Goal: Task Accomplishment & Management: Use online tool/utility

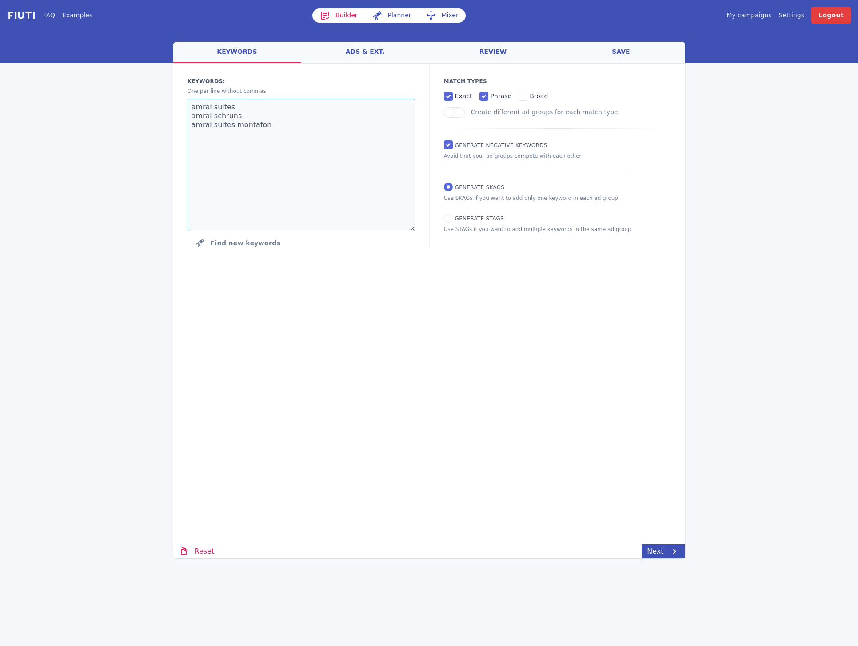
drag, startPoint x: 294, startPoint y: 134, endPoint x: 154, endPoint y: 95, distance: 145.4
click at [154, 95] on div "FAQ Examples Builder Planner Mixer My campaigns Price Settings Login Logout wel…" at bounding box center [429, 279] width 858 height 559
paste textarea "hochzeitslocation [GEOGRAPHIC_DATA]"
type textarea "hochzeitslocation [GEOGRAPHIC_DATA]"
drag, startPoint x: 526, startPoint y: 433, endPoint x: 524, endPoint y: 419, distance: 14.0
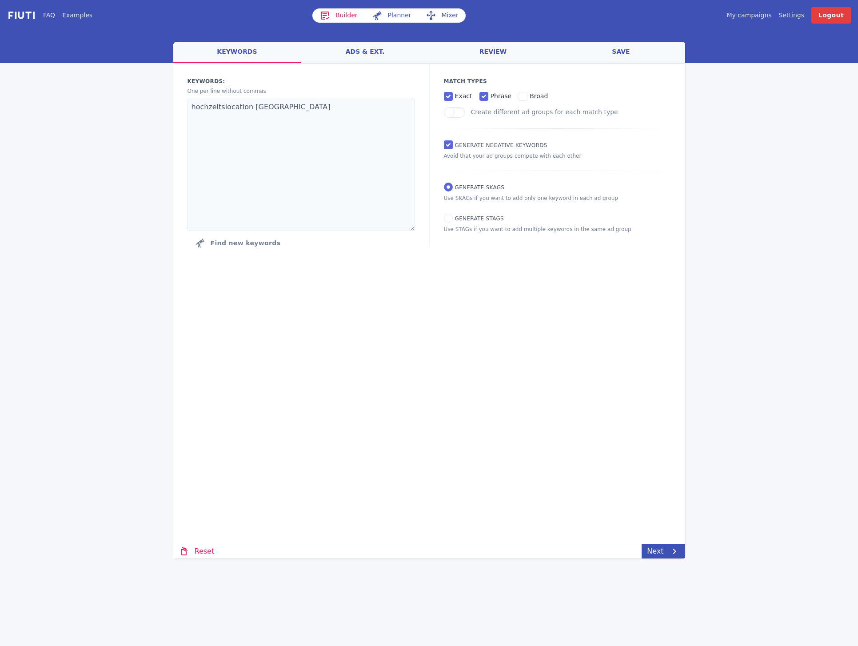
click at [526, 432] on div "Loading... Loading Keywords: Ad groups: One per line without commas hochzeitslo…" at bounding box center [429, 257] width 512 height 388
click at [666, 552] on link "Next" at bounding box center [663, 551] width 43 height 14
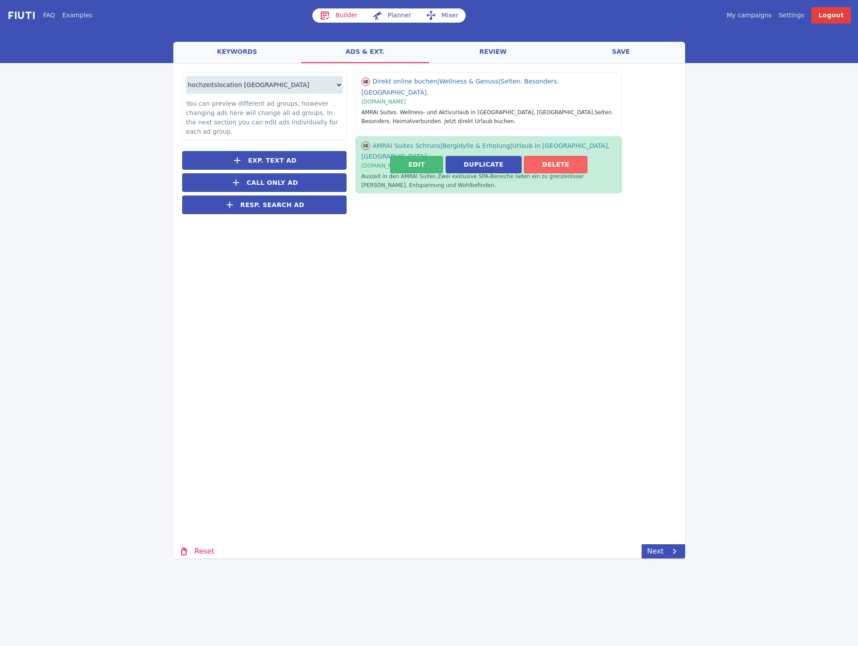
click at [541, 156] on button "Delete" at bounding box center [556, 164] width 64 height 17
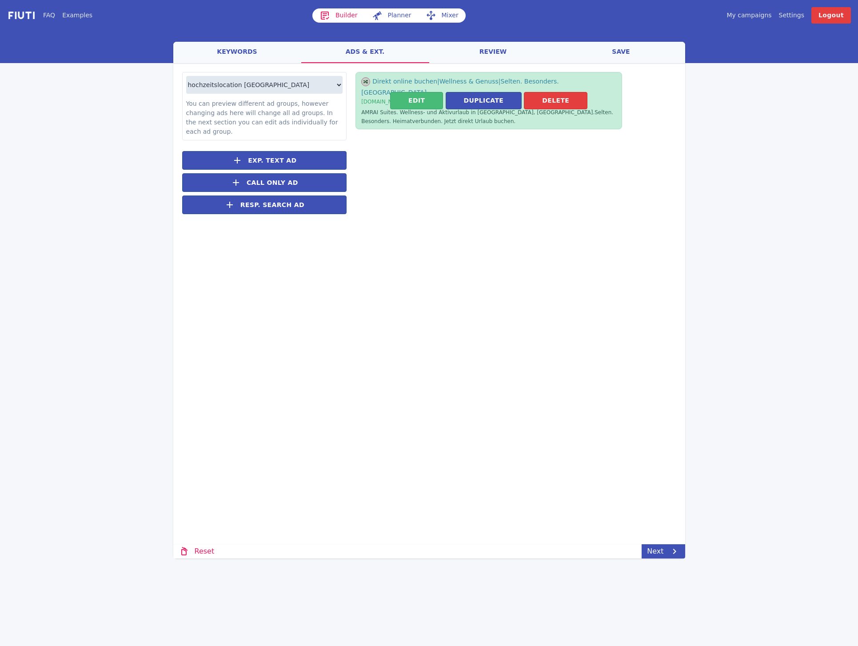
click at [555, 109] on div "Edit Duplicate [GEOGRAPHIC_DATA]" at bounding box center [489, 100] width 267 height 57
click at [556, 97] on button "Delete" at bounding box center [556, 100] width 64 height 17
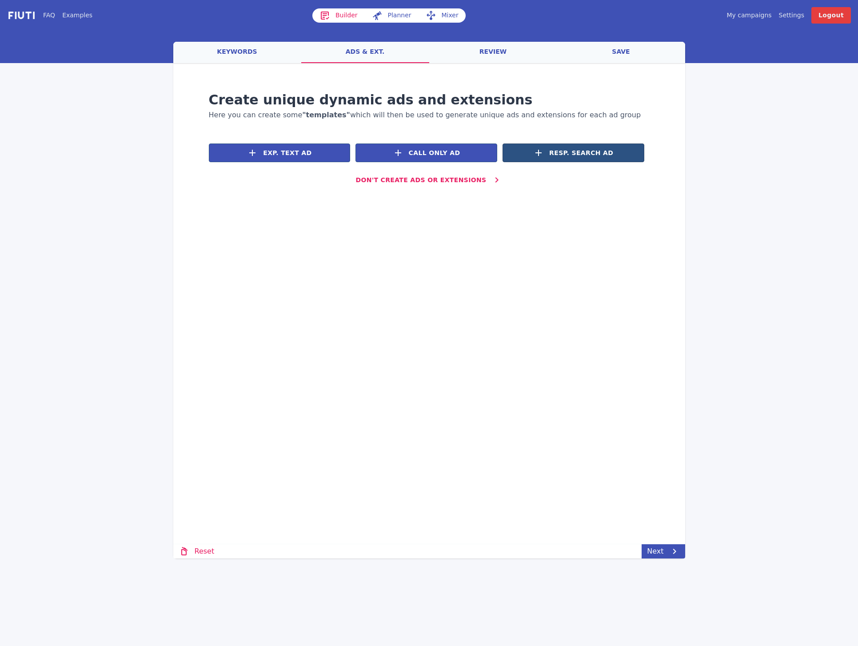
click at [580, 156] on span "Resp. Search Ad" at bounding box center [581, 152] width 64 height 9
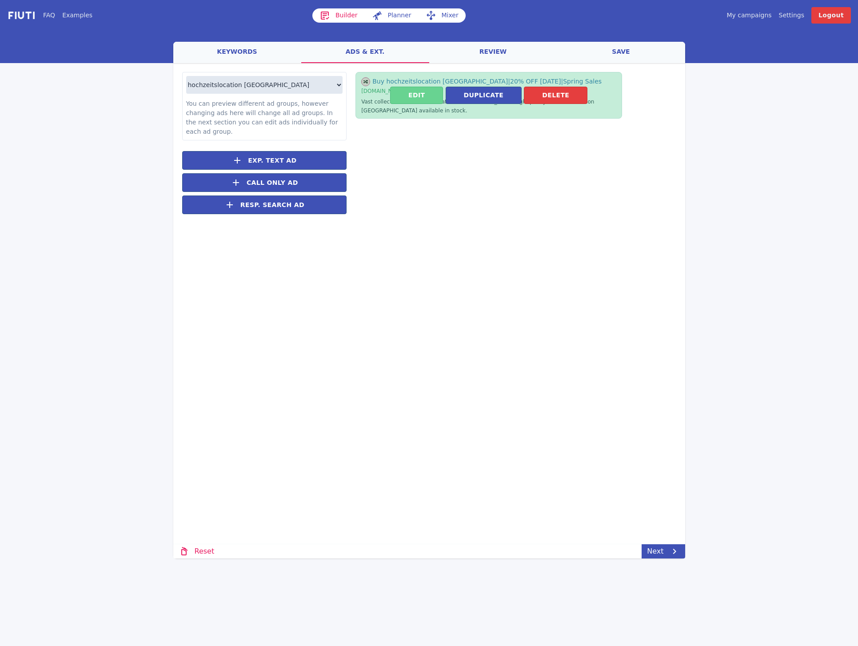
click at [423, 94] on button "Edit" at bounding box center [416, 95] width 53 height 17
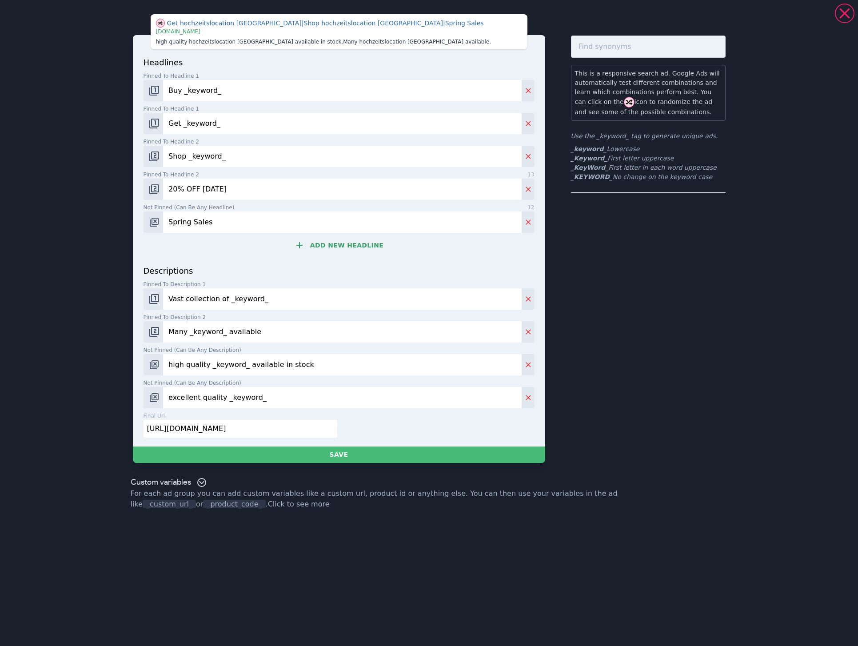
click at [272, 429] on input "[URL][DOMAIN_NAME]" at bounding box center [241, 429] width 194 height 18
paste input "[DOMAIN_NAME][URL][PERSON_NAME]"
type input "[URL][DOMAIN_NAME][PERSON_NAME]"
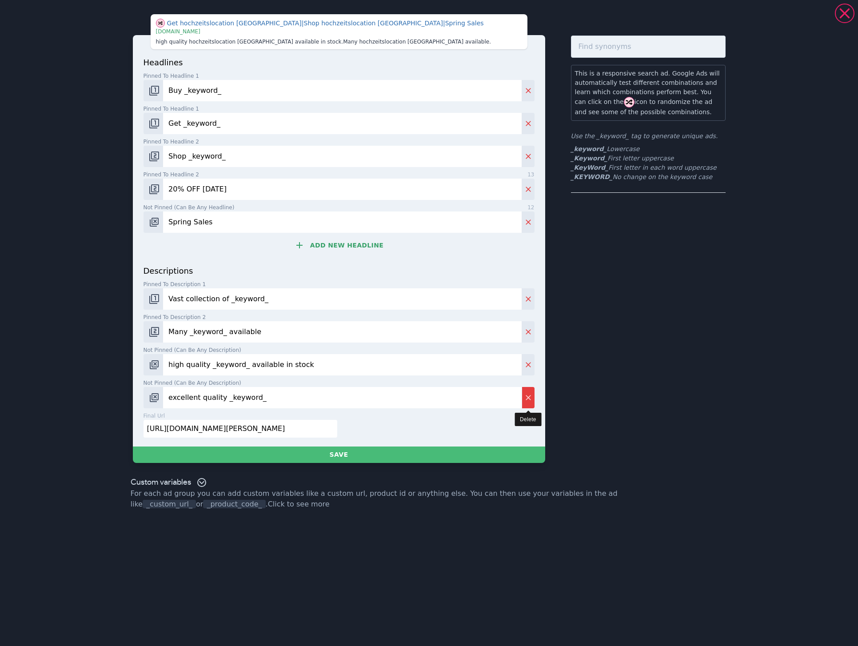
click at [532, 391] on button "Delete" at bounding box center [528, 397] width 13 height 21
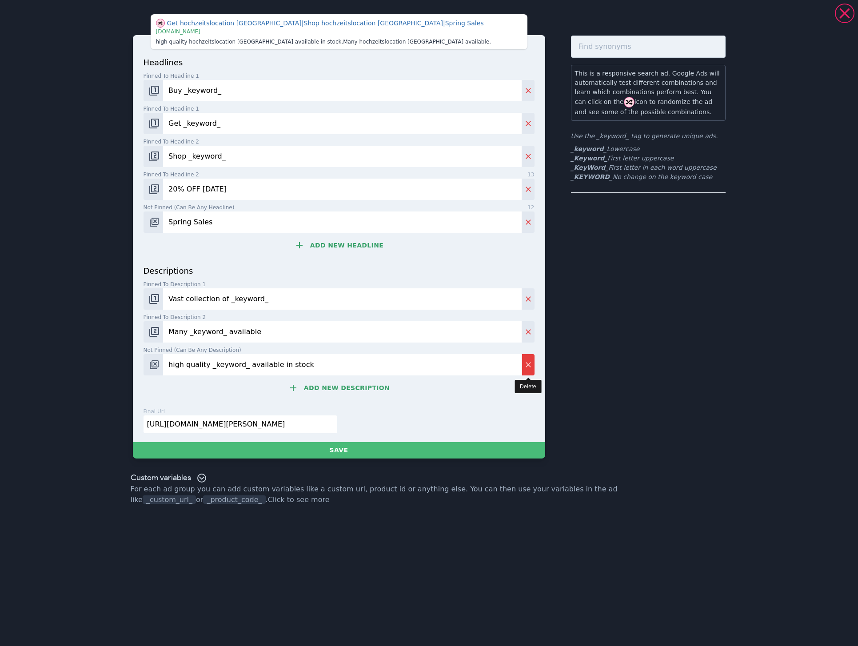
click at [527, 363] on icon "Delete" at bounding box center [528, 364] width 9 height 9
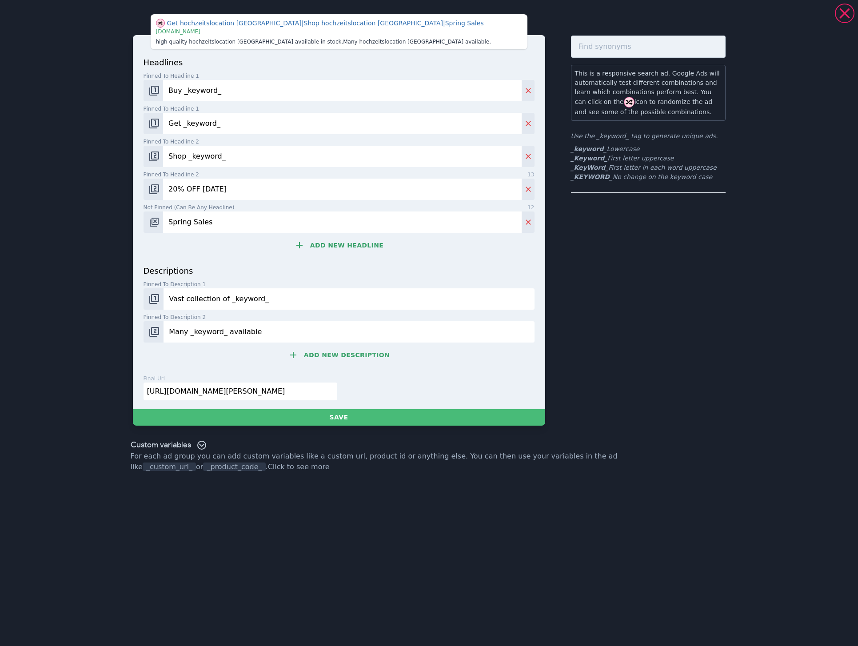
click at [220, 330] on input "Many _keyword_ available" at bounding box center [349, 331] width 371 height 21
click at [236, 289] on input "Vast collection of _keyword_" at bounding box center [349, 298] width 371 height 21
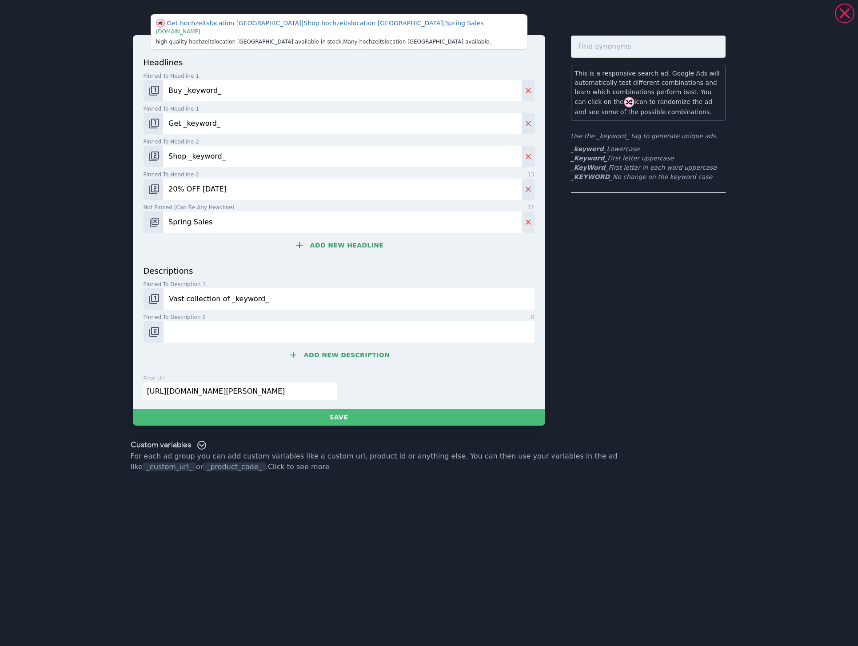
click at [235, 297] on input "Vast collection of _keyword_" at bounding box center [349, 298] width 371 height 21
click at [235, 296] on input "Vast collection of _keyword_" at bounding box center [349, 298] width 371 height 21
type input "Vast collection of _eyword_"
click at [161, 303] on button "Change pinned position" at bounding box center [154, 298] width 20 height 21
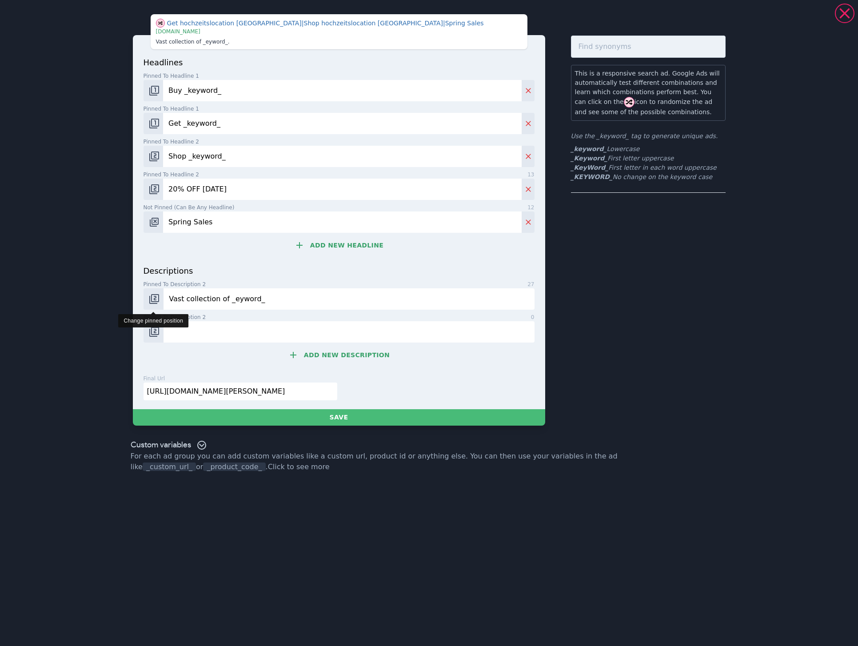
click at [159, 299] on button "Change pinned position" at bounding box center [154, 298] width 20 height 21
click at [196, 296] on input "Vast collection of _eyword_" at bounding box center [349, 298] width 371 height 21
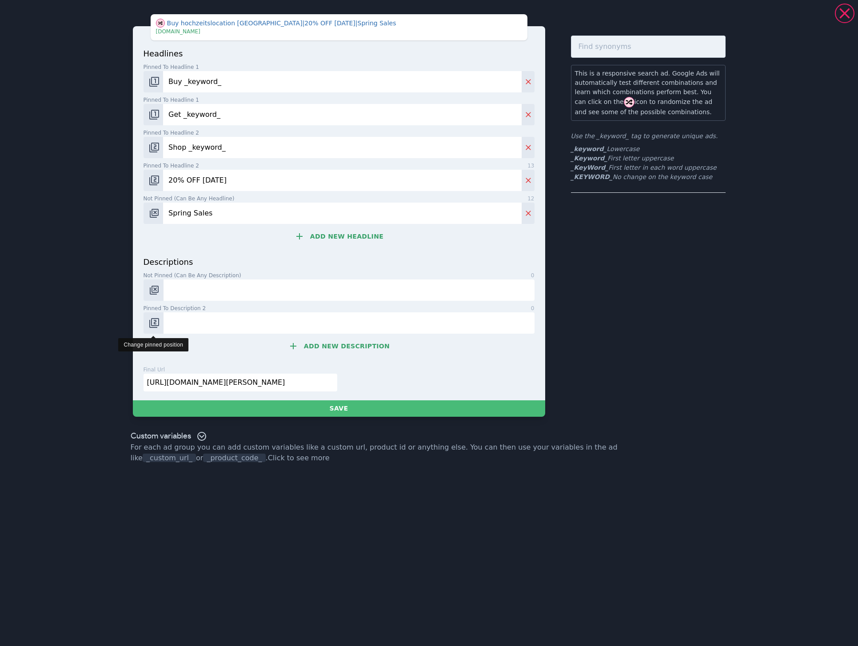
click at [156, 319] on img "Change pinned position" at bounding box center [154, 323] width 11 height 11
click at [161, 324] on button "Change pinned position" at bounding box center [154, 322] width 20 height 21
click at [151, 328] on img "Change pinned position" at bounding box center [154, 323] width 11 height 11
click at [523, 214] on button "Delete" at bounding box center [528, 213] width 13 height 21
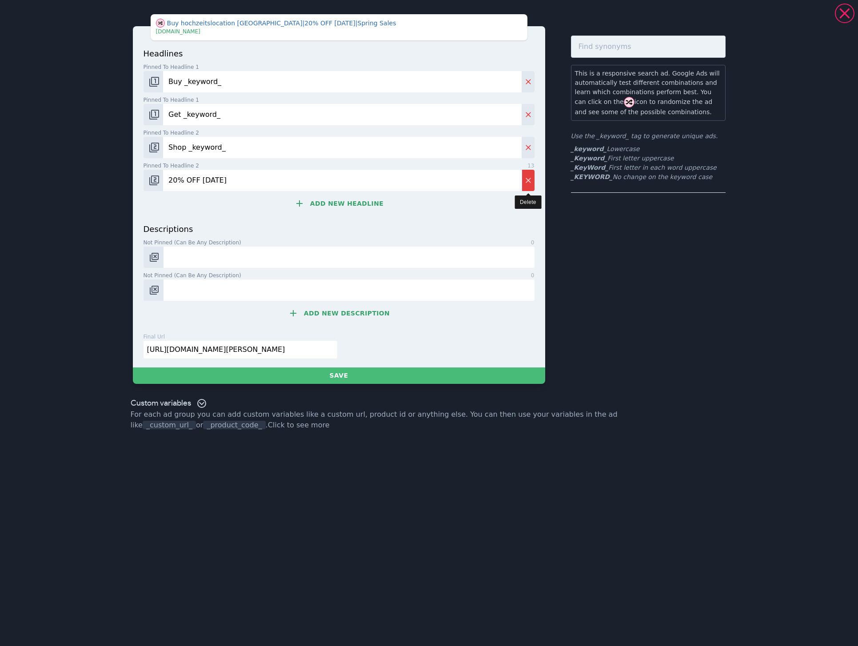
click at [528, 182] on icon "Delete" at bounding box center [528, 180] width 9 height 9
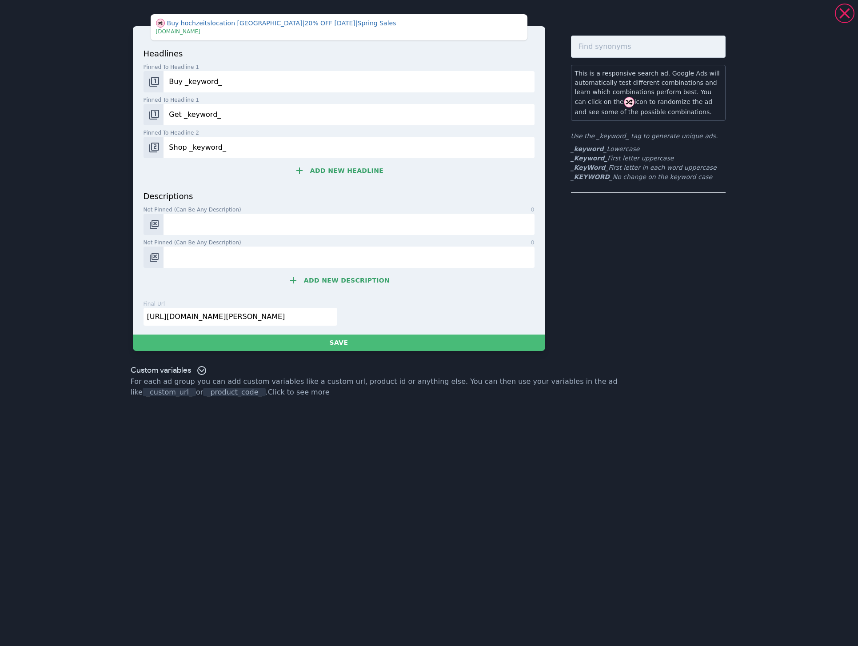
click at [526, 144] on input "Shop _keyword_" at bounding box center [349, 147] width 371 height 21
click at [416, 137] on input "Shop _keyword_" at bounding box center [349, 147] width 371 height 21
click at [388, 118] on input "Get _keyword_" at bounding box center [349, 114] width 371 height 21
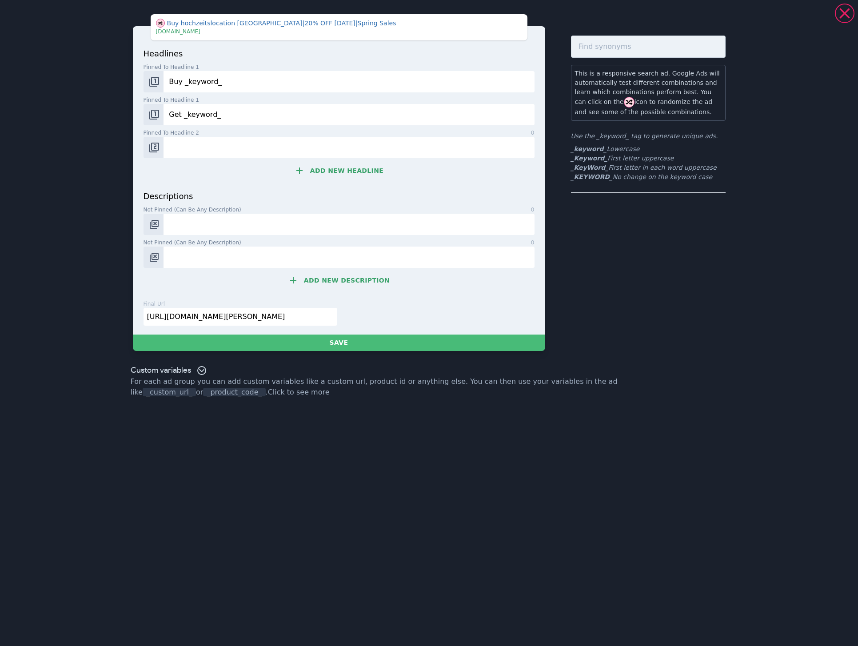
click at [388, 118] on input "Get _keyword_" at bounding box center [349, 114] width 371 height 21
click at [378, 88] on input "Buy _keyword_" at bounding box center [349, 81] width 371 height 21
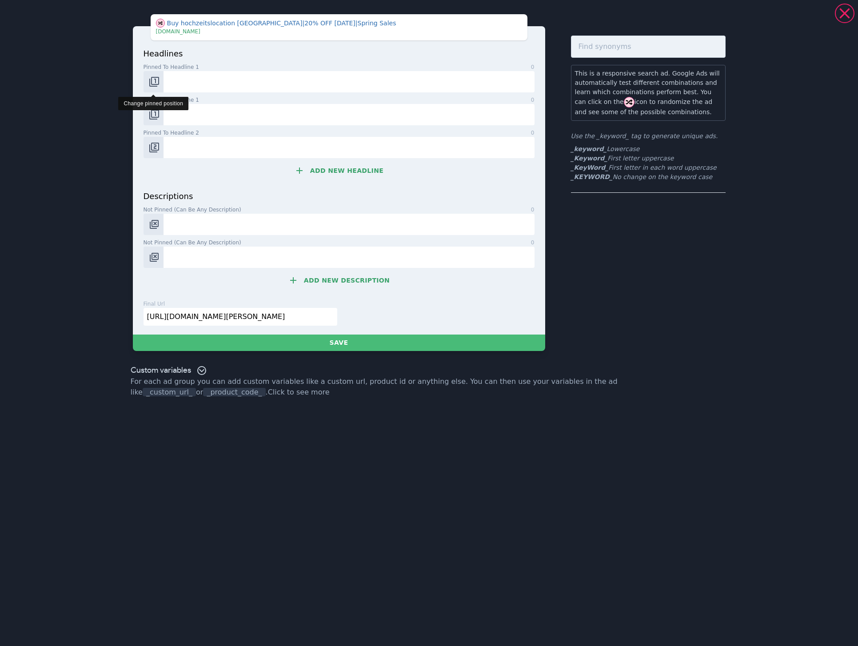
click at [160, 84] on button "Change pinned position" at bounding box center [154, 81] width 20 height 21
click at [160, 83] on button "Change pinned position" at bounding box center [154, 81] width 20 height 21
click at [156, 81] on img "Change pinned position" at bounding box center [154, 81] width 11 height 11
click at [158, 114] on img "Change pinned position" at bounding box center [154, 114] width 11 height 11
click at [158, 115] on img "Change pinned position" at bounding box center [154, 114] width 11 height 11
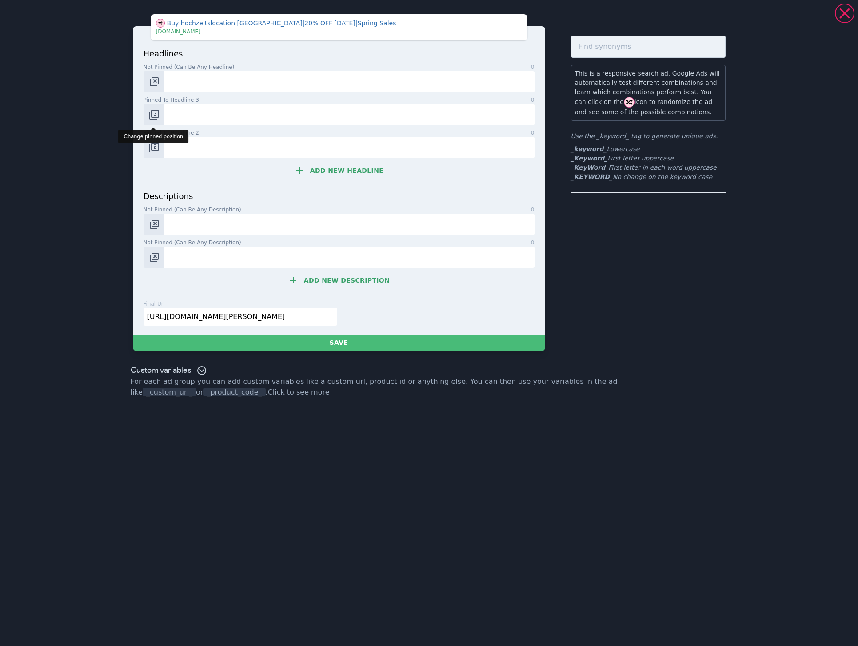
click at [159, 116] on button "Change pinned position" at bounding box center [154, 114] width 20 height 21
click at [155, 155] on button "Change pinned position" at bounding box center [154, 147] width 20 height 21
drag, startPoint x: 572, startPoint y: 168, endPoint x: 604, endPoint y: 168, distance: 31.6
click at [604, 168] on li "_KeyWord_ First letter in each word uppercase" at bounding box center [648, 167] width 155 height 9
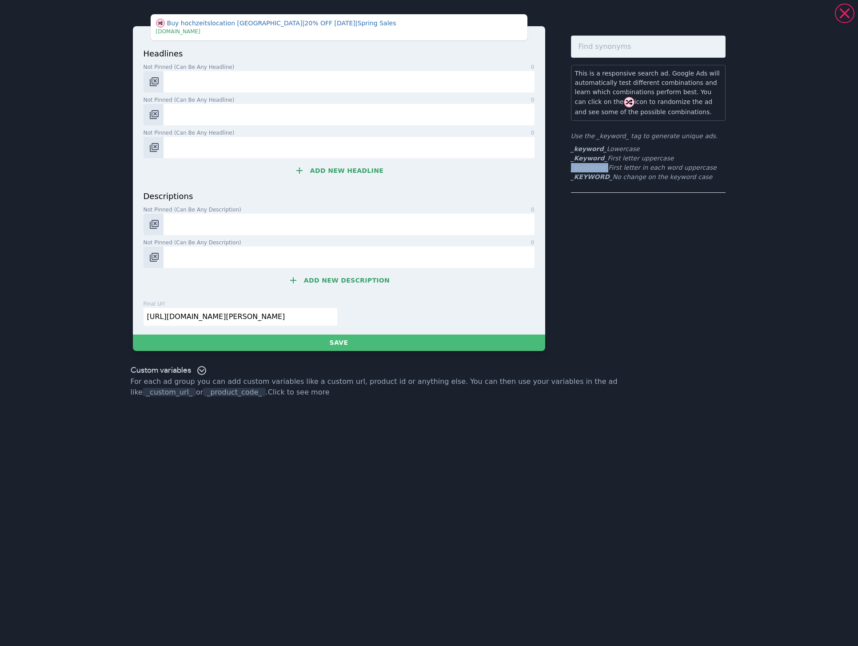
copy b "_KeyWord_"
click at [224, 84] on input "Not pinned (Can be any headline) 0" at bounding box center [349, 81] width 371 height 21
paste input "_KeyWord_"
type input "_KeyWord_"
click at [217, 110] on input "Not pinned (Can be any headline) 0" at bounding box center [349, 114] width 371 height 21
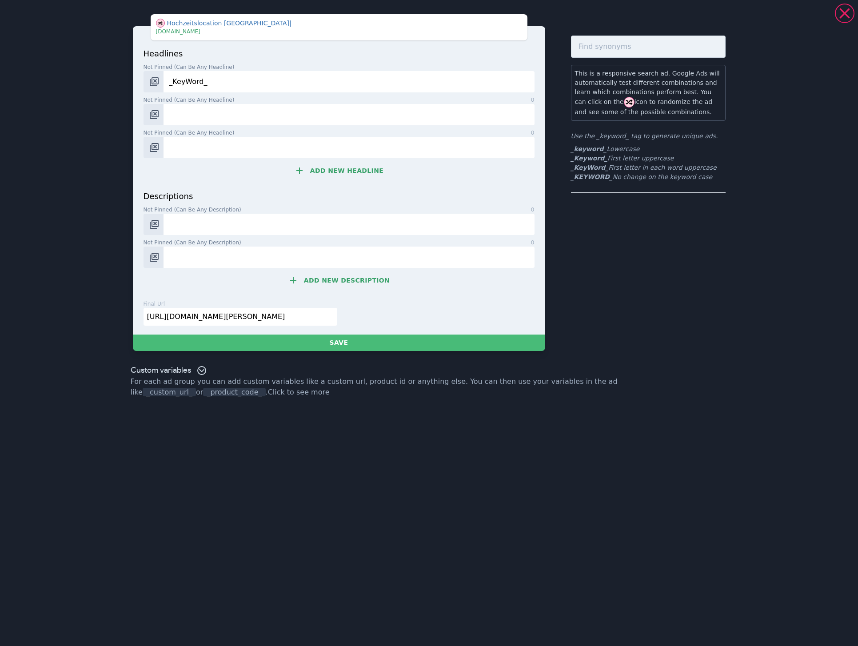
paste input "Heiraten"
paste input "im JOCHELIUS"
click at [197, 115] on input "Heiratenim [PERSON_NAME]" at bounding box center [349, 114] width 371 height 21
type input "Heiraten im JOCHELIUS"
click at [294, 278] on icon at bounding box center [293, 280] width 11 height 11
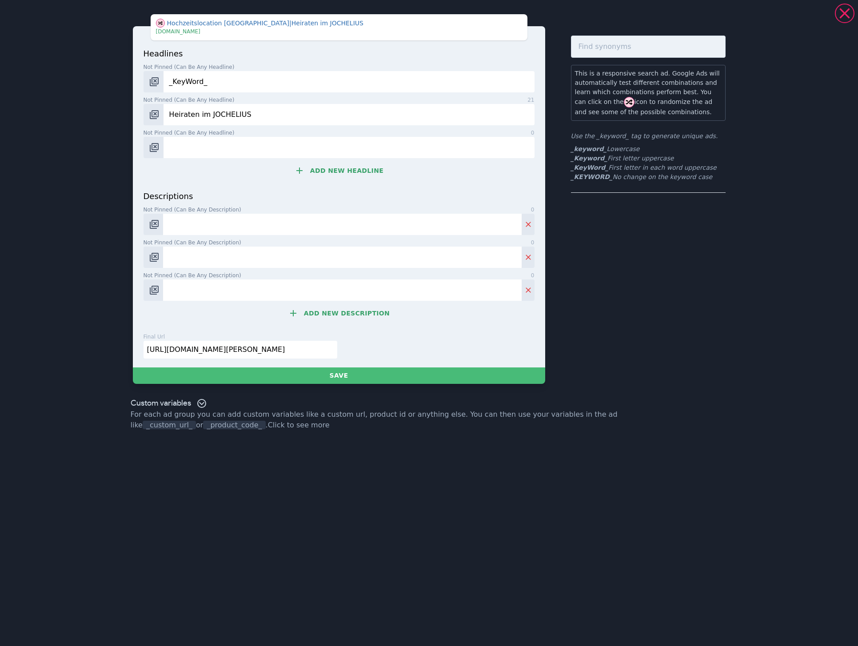
click at [325, 314] on button "Add new description" at bounding box center [339, 313] width 391 height 18
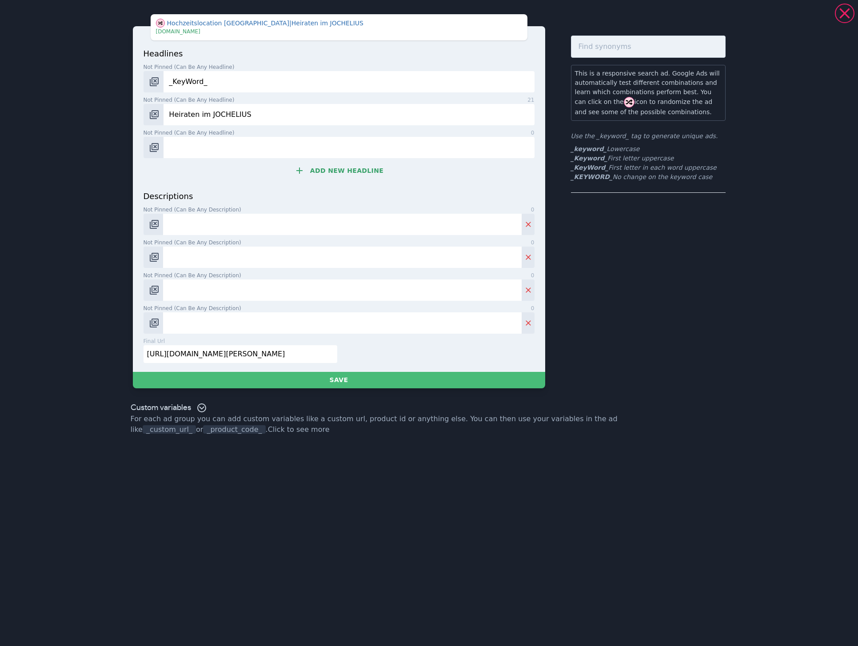
click at [224, 323] on input "Not pinned (Can be any description) 0" at bounding box center [342, 322] width 358 height 21
paste input "wir Ihnen gerne bei der Organisation Ihrer Hochzeitsfeier."
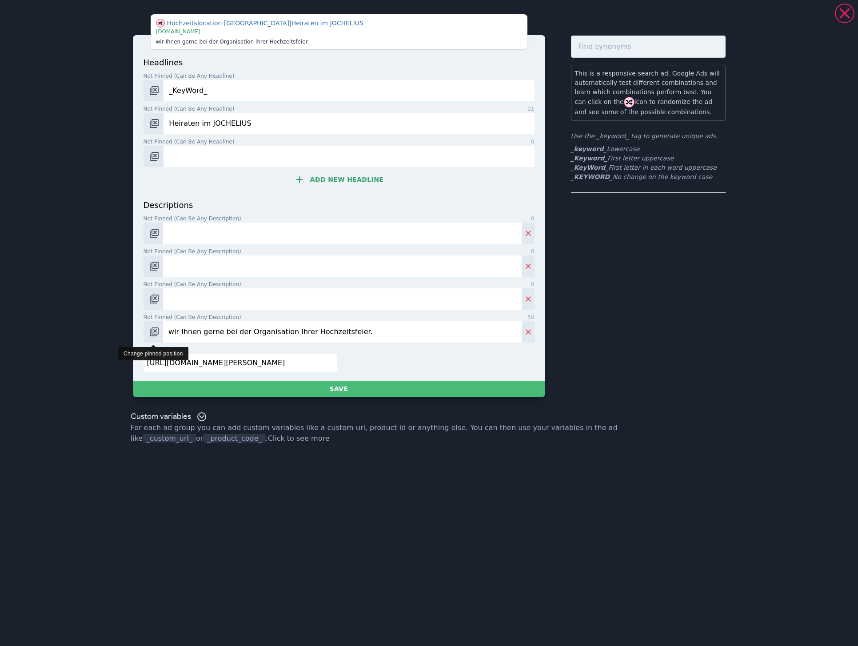
drag, startPoint x: 172, startPoint y: 330, endPoint x: 163, endPoint y: 330, distance: 9.3
click at [163, 330] on div "wir Ihnen gerne bei der Organisation Ihrer Hochzeitsfeier." at bounding box center [339, 331] width 391 height 21
click at [431, 336] on input "Wir Ihnen gerne bei der Organisation Ihrer Hochzeitsfeier." at bounding box center [342, 331] width 358 height 21
type input "Wir Ihnen gerne bei der Organisation Ihrer Hochzeitsfeier."
click at [180, 151] on input "Not pinned (Can be any headline) 0" at bounding box center [349, 156] width 371 height 21
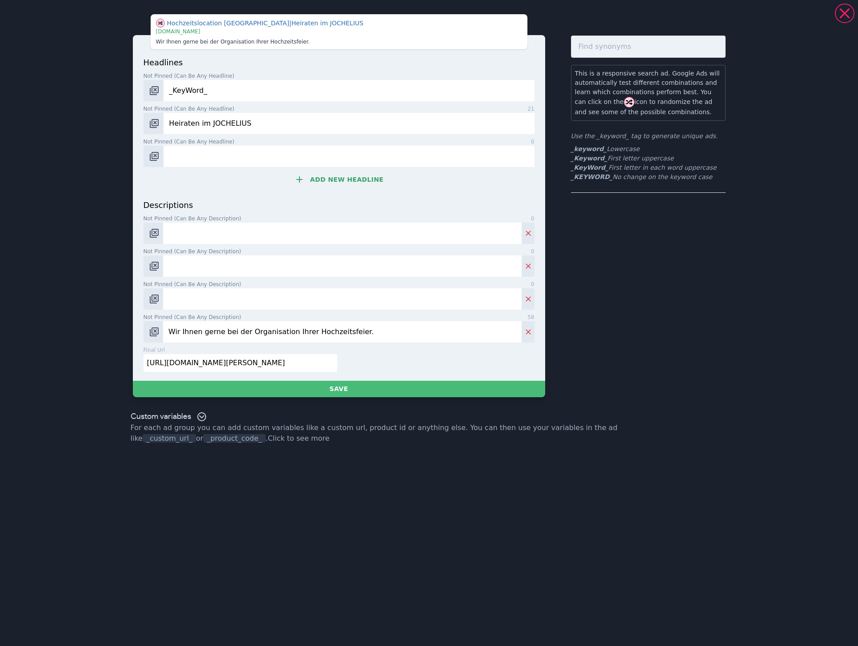
paste input "Traumhochzeit am [PERSON_NAME]"
type input "Traumhochzeit am [PERSON_NAME]"
click at [181, 330] on input "Wir Ihnen gerne bei der Organisation Ihrer Hochzeitsfeier." at bounding box center [342, 331] width 358 height 21
type input "Wir helfen Ihnen gerne bei der Organisation Ihrer Hochzeitsfeier."
click at [269, 304] on input "Not pinned (Can be any description) 0" at bounding box center [342, 298] width 358 height 21
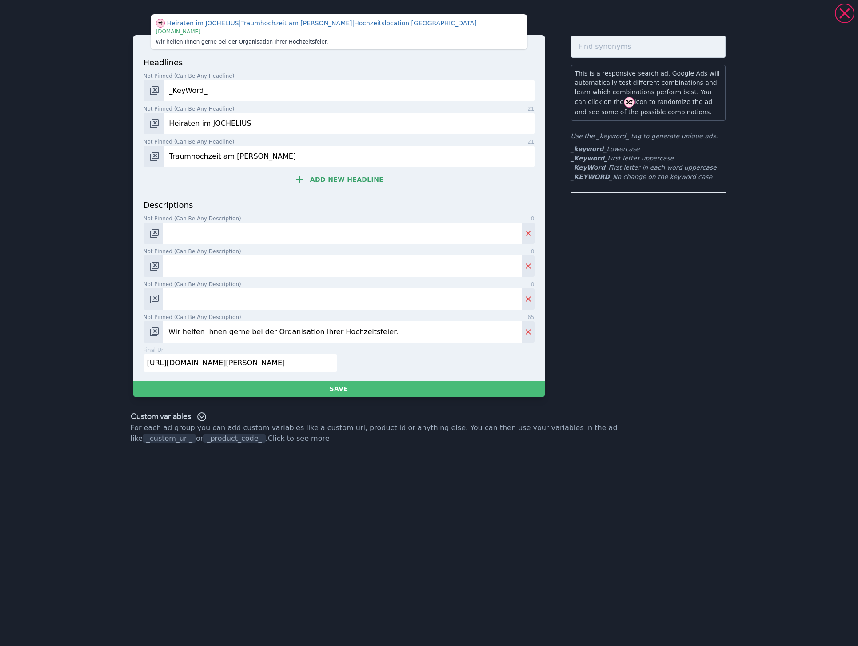
paste input "Sagen Sie JA - in der wunderbaren Kulisse der umliegenden Bergwelt"
type input "Sagen Sie JA - in der wunderbaren Kulisse der umliegenden Bergwelt."
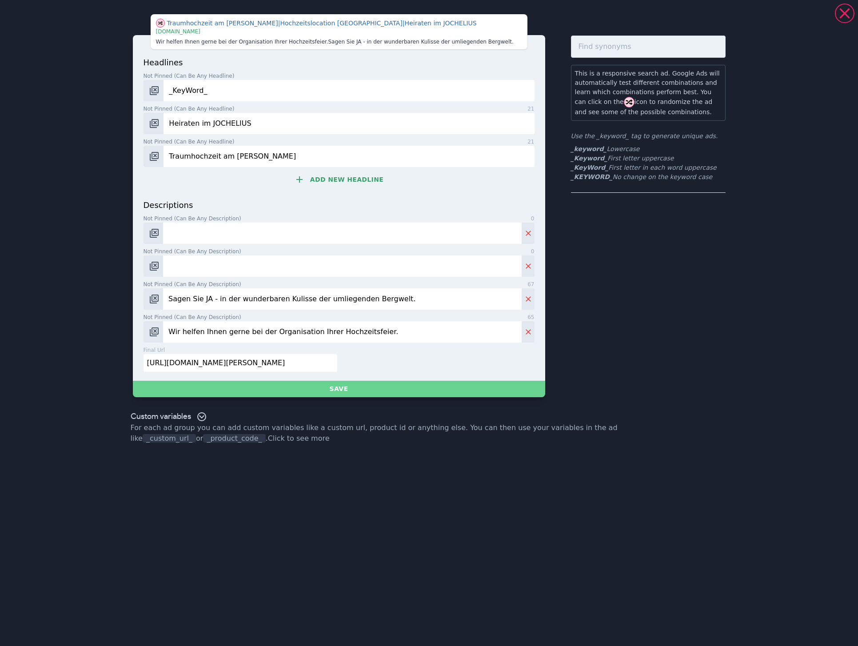
click at [377, 394] on button "Save" at bounding box center [339, 389] width 412 height 16
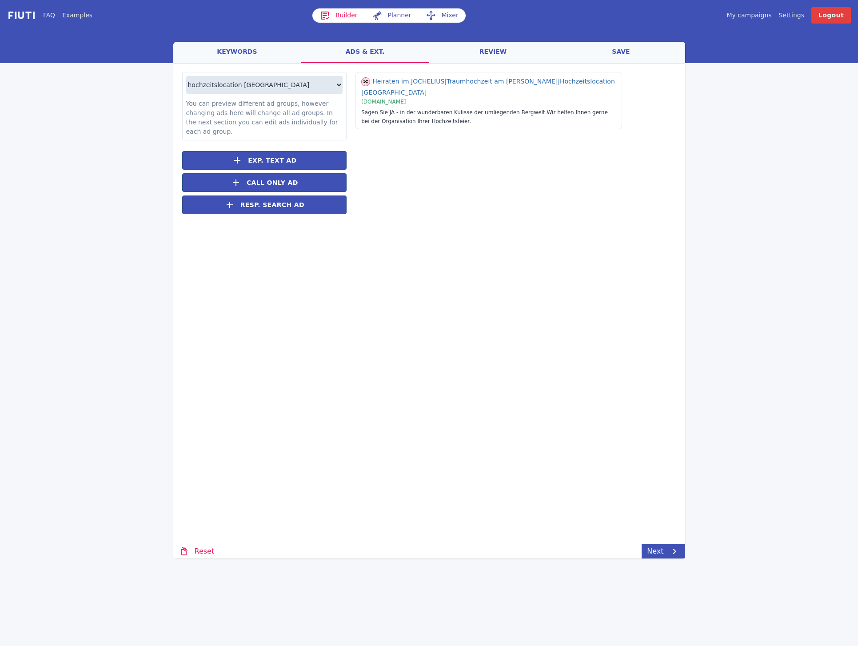
click at [230, 60] on link "keywords" at bounding box center [237, 52] width 128 height 21
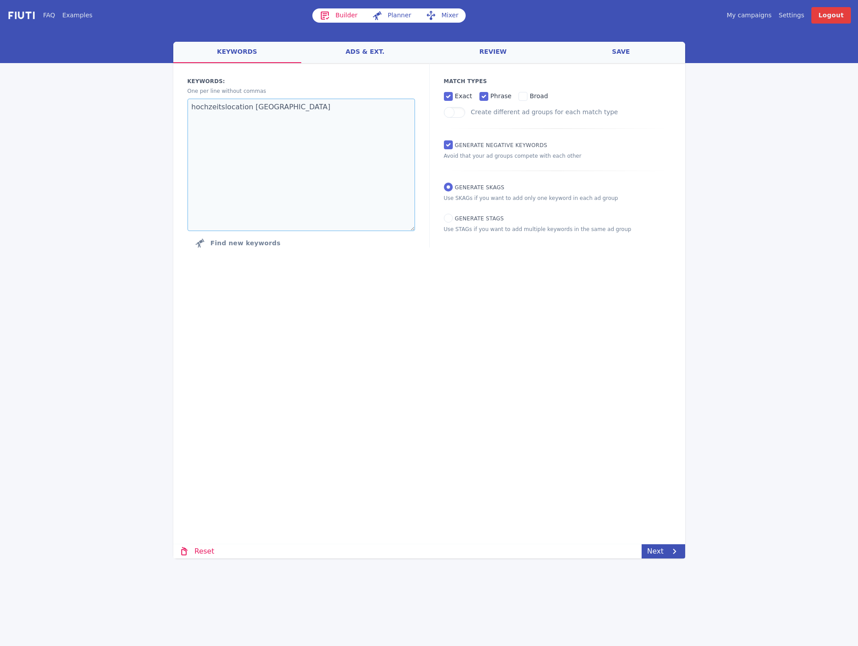
click at [281, 112] on textarea "hochzeitslocation [GEOGRAPHIC_DATA]" at bounding box center [302, 165] width 228 height 132
paste textarea "freie trauung tirol"
type textarea "hochzeitslocation [GEOGRAPHIC_DATA] [GEOGRAPHIC_DATA]"
click at [500, 491] on div "welcome keywords ads & ext. review save Loading... Loading Keywords: Ad groups:…" at bounding box center [429, 300] width 512 height 517
click at [653, 556] on link "Next" at bounding box center [663, 551] width 43 height 14
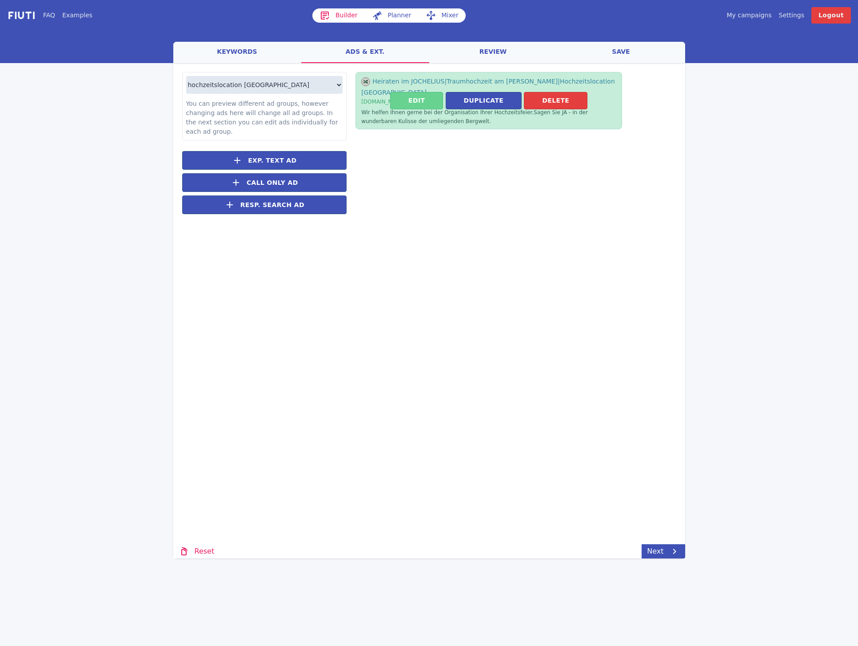
click at [414, 99] on button "Edit" at bounding box center [416, 100] width 53 height 17
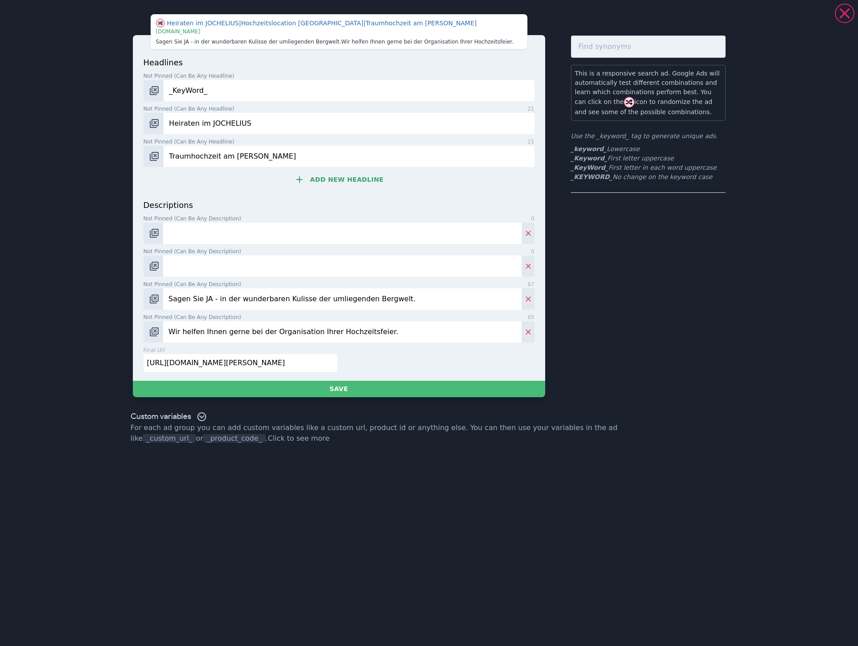
click at [345, 177] on button "Add new headline" at bounding box center [339, 180] width 391 height 18
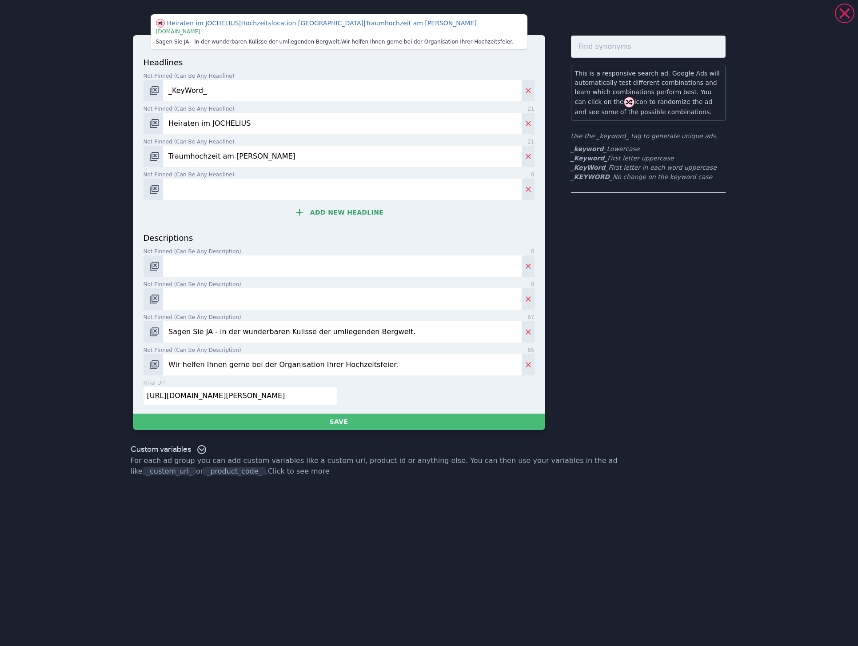
click at [291, 188] on input "Not pinned (Can be any headline) 0" at bounding box center [342, 189] width 358 height 21
paste input "freie Trauung"
drag, startPoint x: 170, startPoint y: 188, endPoint x: 153, endPoint y: 188, distance: 16.4
click at [153, 188] on div "freie Trauung" at bounding box center [339, 189] width 391 height 21
click at [274, 190] on input "Freie Trauung" at bounding box center [342, 189] width 358 height 21
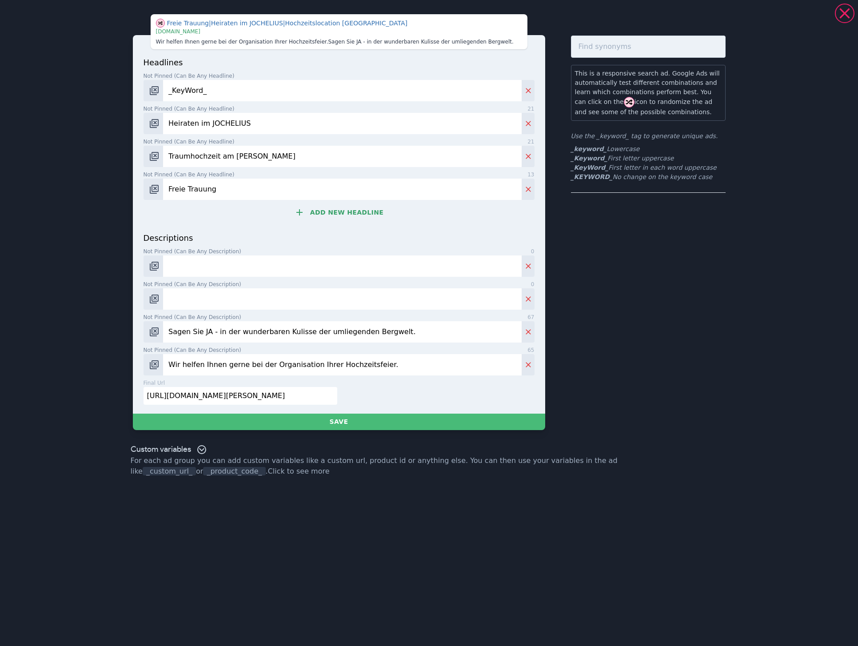
type input "Freie Trauung"
click at [318, 215] on button "Add new headline" at bounding box center [339, 213] width 391 height 18
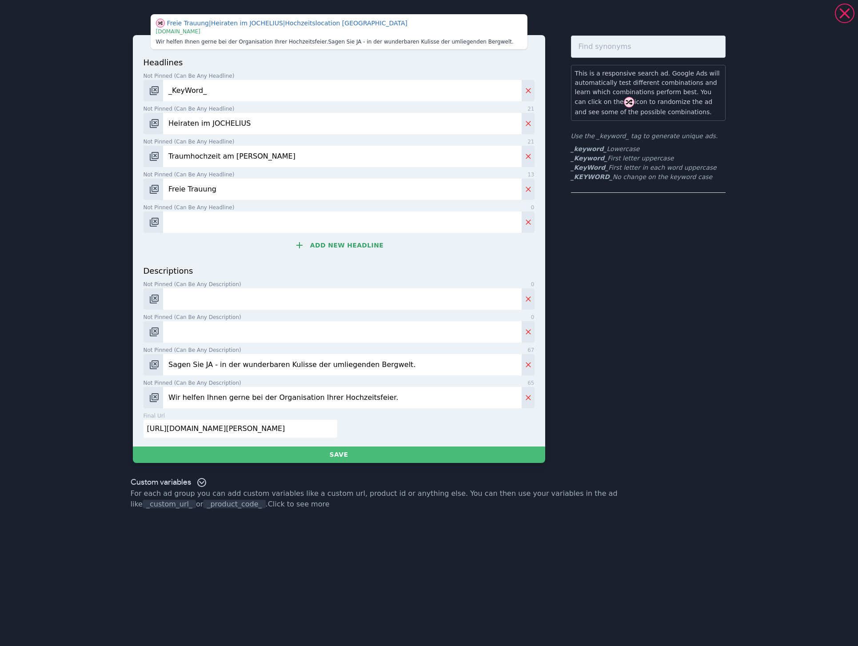
click at [275, 212] on input "Not pinned (Can be any headline) 0" at bounding box center [342, 222] width 358 height 21
paste input "Einmalige Hochzeitslocation"
click at [204, 220] on input "Einmalige Hochzeitslocation" at bounding box center [342, 222] width 358 height 21
click at [222, 218] on input "Einmalige Hochzeitslocation" at bounding box center [342, 222] width 358 height 21
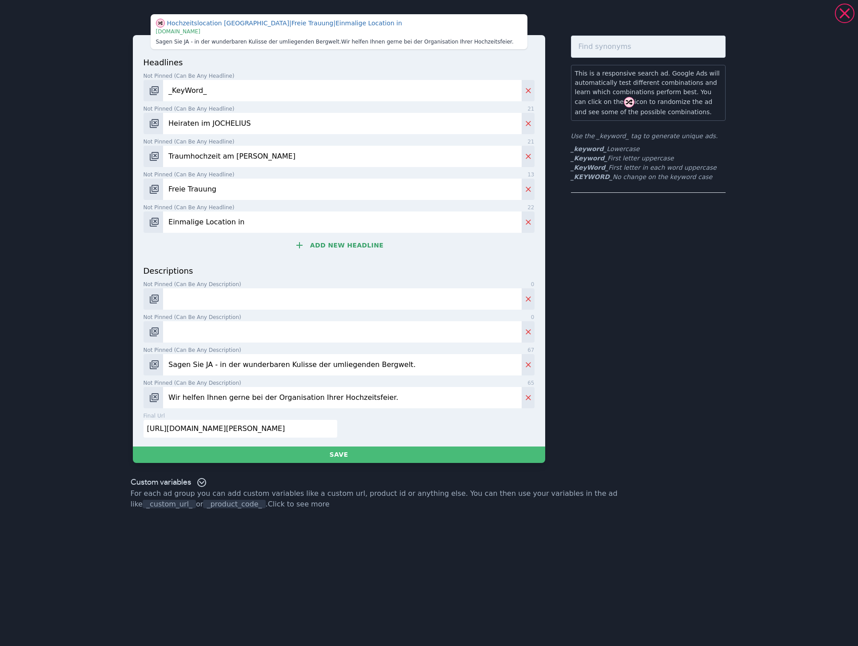
paste input "Nauders"
type input "Einmalige Location in [GEOGRAPHIC_DATA]"
click at [314, 251] on button "Add new headline" at bounding box center [339, 245] width 391 height 18
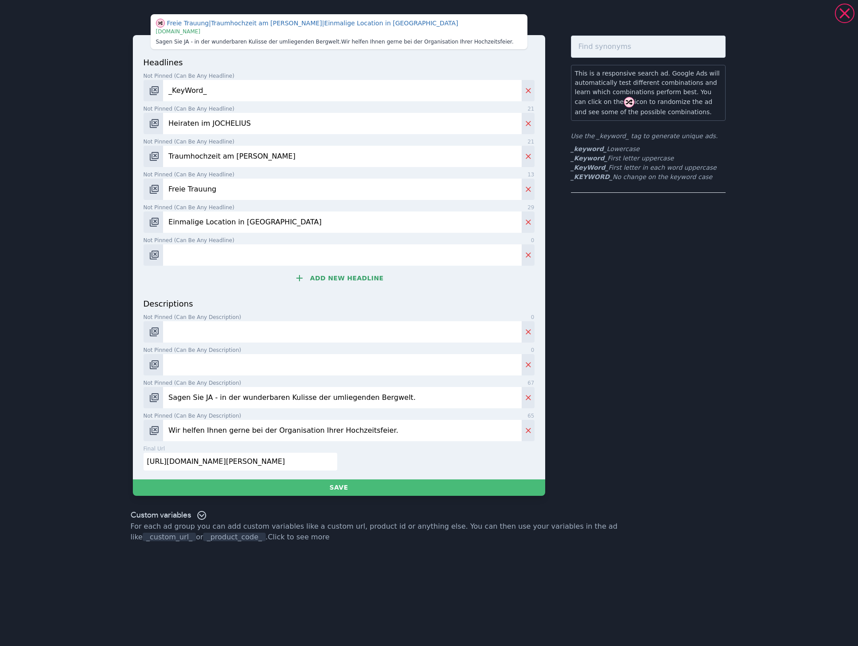
click at [322, 251] on input "Not pinned (Can be any headline) 0" at bounding box center [342, 254] width 358 height 21
type input "Hotel"
click at [532, 252] on icon "Delete" at bounding box center [528, 255] width 9 height 9
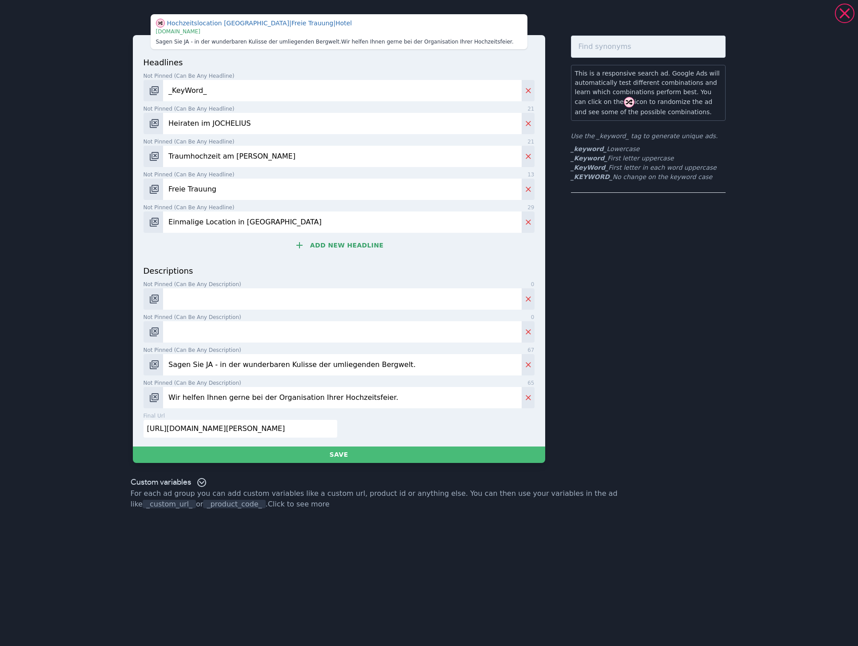
click at [220, 335] on input "Not pinned (Can be any description) 0" at bounding box center [342, 331] width 358 height 21
paste input "- wir versprechen den WOW-Effekt!"
click at [183, 332] on input "- wir versprechen den WOW-Effekt!" at bounding box center [342, 331] width 358 height 21
click at [167, 328] on input "- wir versprechen den WOW-Effekt!" at bounding box center [342, 331] width 358 height 21
paste input "außergewöhnlichen Location"
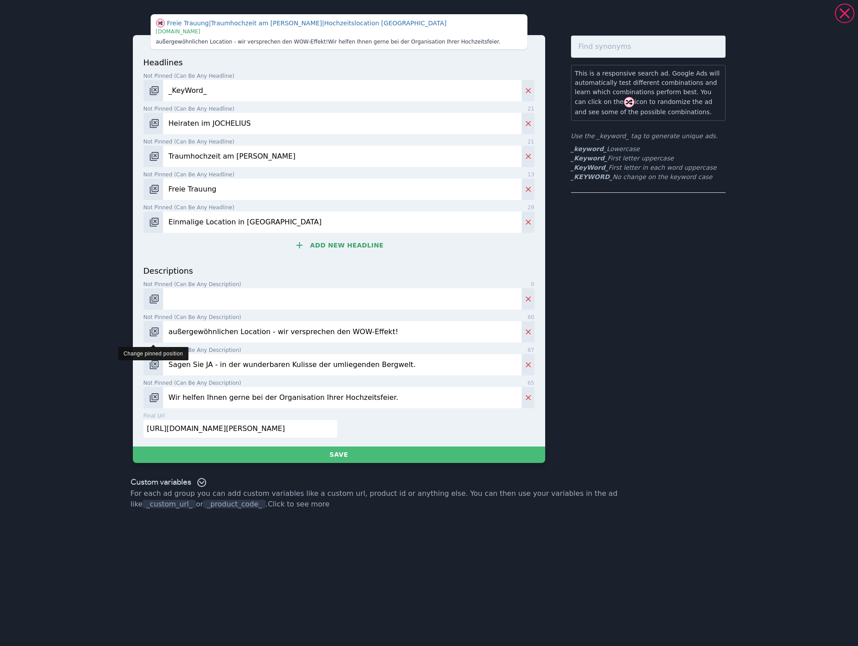
drag, startPoint x: 172, startPoint y: 332, endPoint x: 158, endPoint y: 330, distance: 13.8
click at [158, 331] on div "außergewöhnlichen Location - wir versprechen den WOW-Effekt!" at bounding box center [339, 331] width 391 height 21
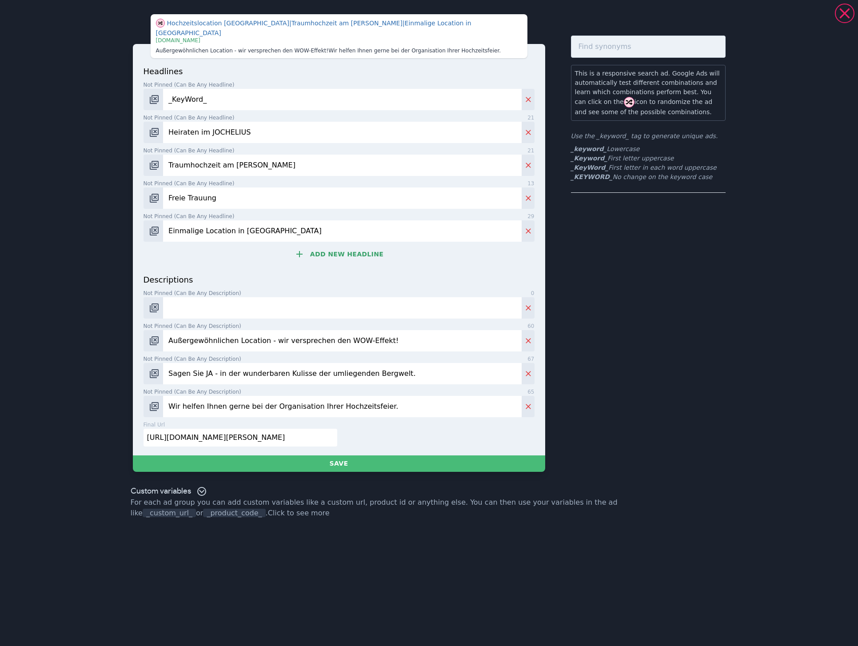
drag, startPoint x: 228, startPoint y: 331, endPoint x: 237, endPoint y: 332, distance: 9.4
click at [230, 331] on input "Außergewöhnlichen Location - wir versprechen den WOW-Effekt!" at bounding box center [342, 340] width 358 height 21
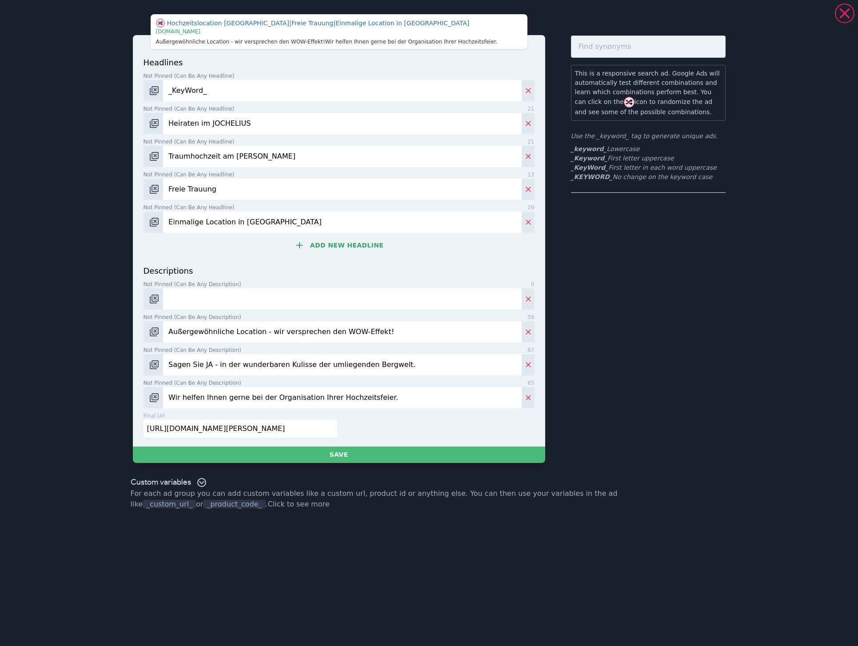
click at [257, 328] on input "Außergewöhnliche Location - wir versprechen den WOW-Effekt!" at bounding box center [342, 331] width 358 height 21
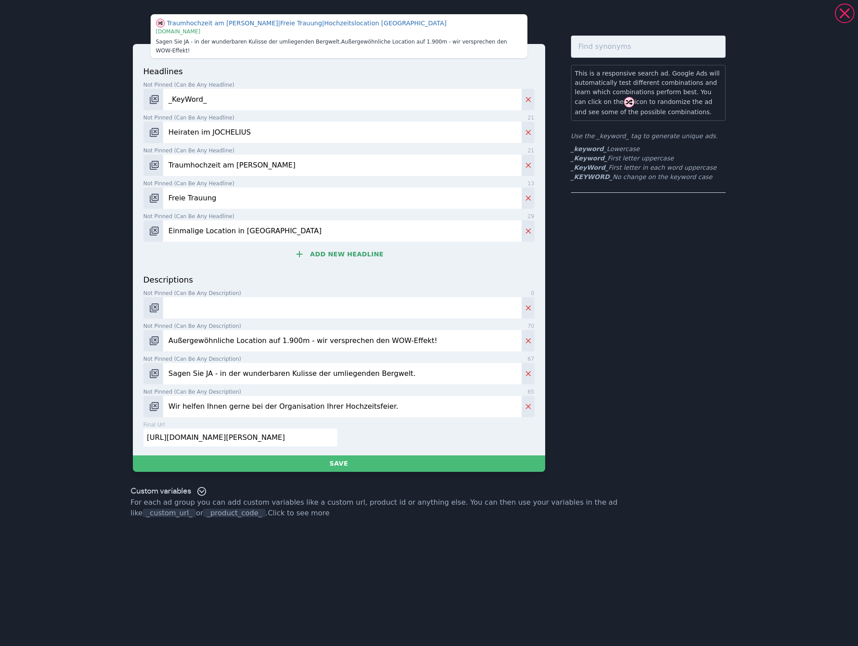
click at [440, 337] on input "Außergewöhnliche Location auf 1.900m - wir versprechen den WOW-Effekt!" at bounding box center [342, 340] width 358 height 21
type input "Außergewöhnliche Location auf 1.900m - wir versprechen den WOW-Effekt!"
click at [416, 371] on input "Sagen Sie JA - in der wunderbaren Kulisse der umliegenden Bergwelt." at bounding box center [342, 373] width 358 height 21
click at [263, 300] on input "Not pinned (Can be any description) 0" at bounding box center [342, 307] width 358 height 21
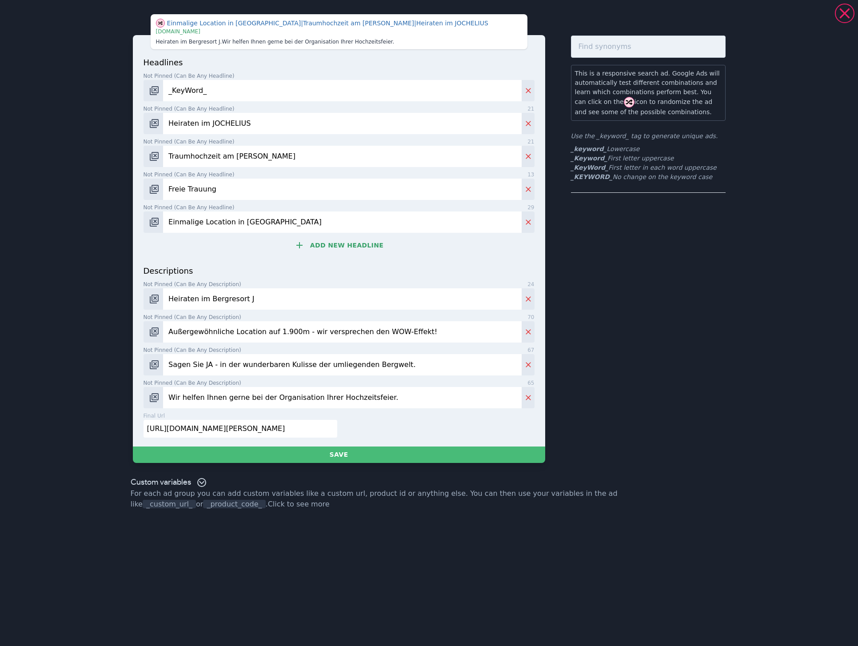
drag, startPoint x: 208, startPoint y: 121, endPoint x: 260, endPoint y: 124, distance: 51.7
click at [260, 124] on input "Heiraten im JOCHELIUS" at bounding box center [342, 123] width 358 height 21
click at [253, 296] on input "Heiraten im Bergresort J" at bounding box center [342, 298] width 358 height 21
paste input "[PERSON_NAME]"
drag, startPoint x: 208, startPoint y: 297, endPoint x: 169, endPoint y: 297, distance: 38.2
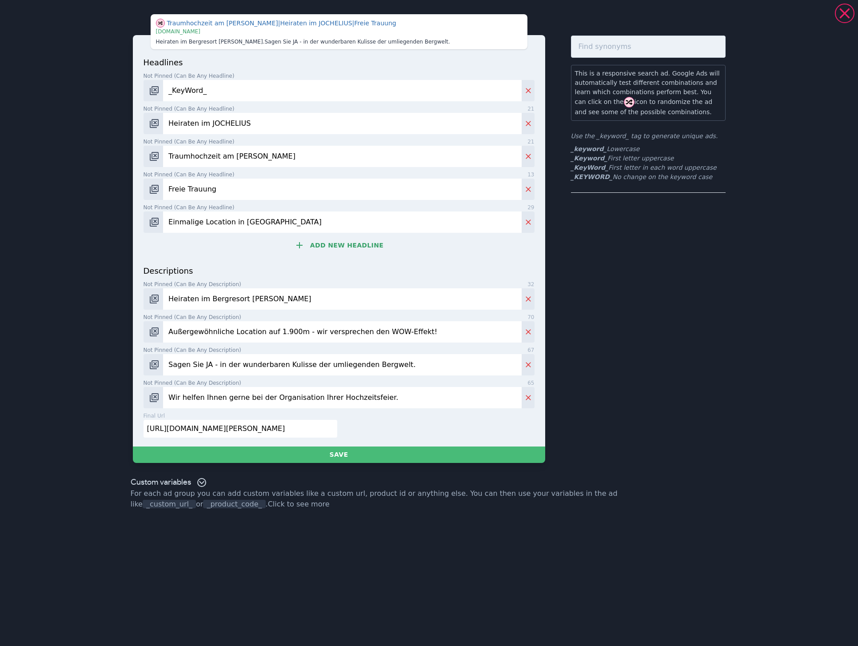
click at [169, 297] on input "Heiraten im Bergresort [PERSON_NAME]" at bounding box center [342, 298] width 358 height 21
click at [292, 300] on input "Bergresort [PERSON_NAME]" at bounding box center [342, 298] width 358 height 21
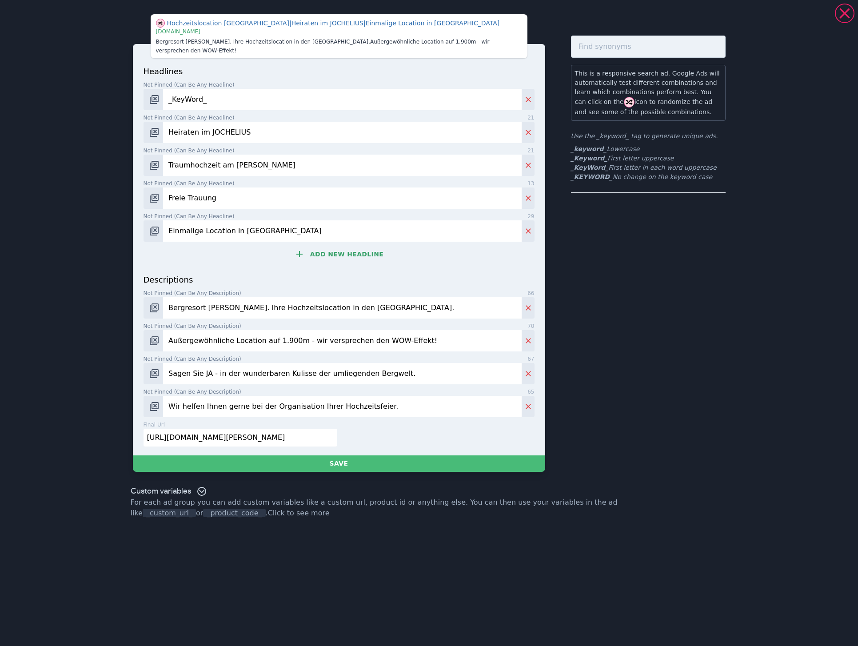
click at [431, 297] on input "Bergresort [PERSON_NAME]. Ihre Hochzeitslocation in den [GEOGRAPHIC_DATA]." at bounding box center [342, 307] width 358 height 21
click at [285, 297] on input "Bergresort [PERSON_NAME]. Ihre Hochzeitslocation in den [GEOGRAPHIC_DATA]." at bounding box center [342, 307] width 358 height 21
paste input "text"
type input "Bergresort [PERSON_NAME]. Ihre Hochzeitlocation in den [GEOGRAPHIC_DATA]."
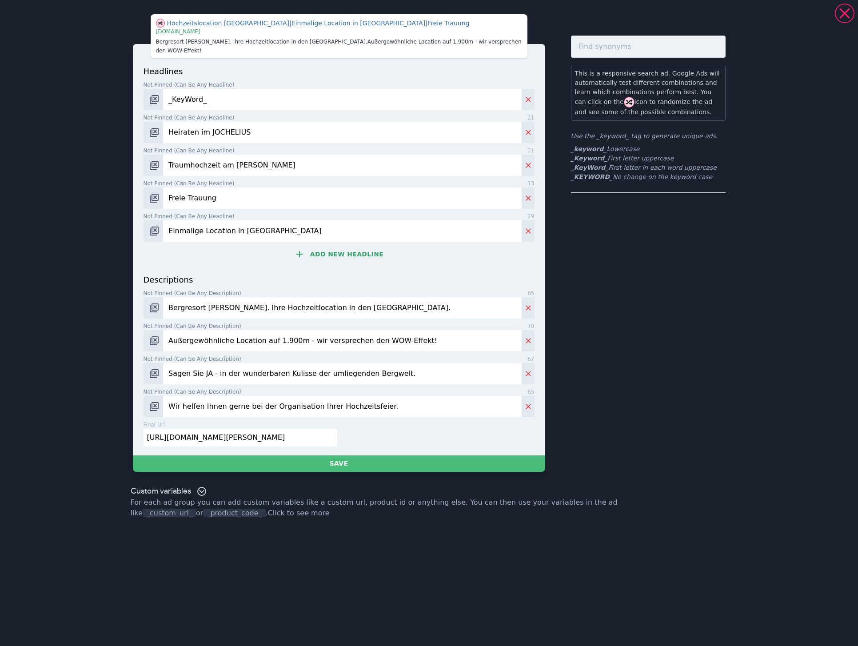
click at [263, 122] on input "Heiraten im JOCHELIUS" at bounding box center [342, 132] width 358 height 21
click at [244, 89] on input "_KeyWord_" at bounding box center [342, 99] width 358 height 21
click at [267, 128] on input "Heiraten im JOCHELIUS" at bounding box center [342, 132] width 358 height 21
click at [266, 188] on input "Freie Trauung" at bounding box center [342, 198] width 358 height 21
click at [328, 253] on button "Add new headline" at bounding box center [339, 254] width 391 height 18
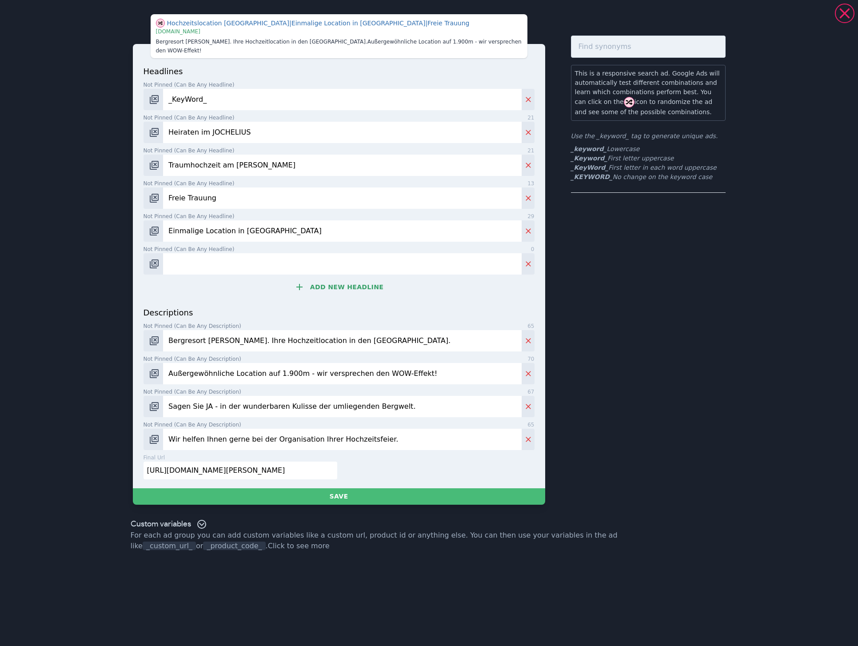
click at [312, 253] on input "Not pinned (Can be any headline) 0" at bounding box center [342, 263] width 358 height 21
type input "Unverbindlich anfragen"
click at [388, 343] on input "Bergresort [PERSON_NAME]. Ihre Hochzeitlocation in den [GEOGRAPHIC_DATA]." at bounding box center [342, 340] width 358 height 21
click at [184, 341] on input "Bergresort [PERSON_NAME]. Ihre Hochzeitlocation in den [GEOGRAPHIC_DATA]." at bounding box center [342, 340] width 358 height 21
click at [215, 378] on input "Außergewöhnliche Location auf 1.900m - wir versprechen den WOW-Effekt!" at bounding box center [342, 373] width 358 height 21
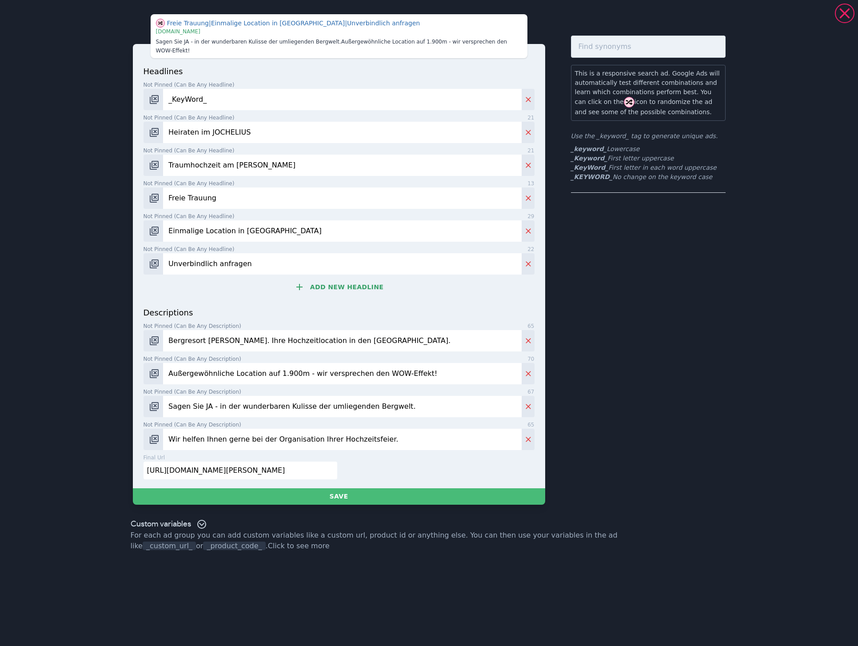
click at [276, 374] on input "Außergewöhnliche Location auf 1.900m - wir versprechen den WOW-Effekt!" at bounding box center [342, 373] width 358 height 21
click at [424, 370] on input "Außergewöhnliche Location auf 1.900m - wir versprechen den WOW-Effekt!" at bounding box center [342, 373] width 358 height 21
click at [417, 412] on input "Sagen Sie JA - in der wunderbaren Kulisse der umliegenden Bergwelt." at bounding box center [342, 406] width 358 height 21
click at [425, 376] on input "Außergewöhnliche Location auf 1.900m - wir versprechen den WOW-Effekt!" at bounding box center [342, 373] width 358 height 21
click at [409, 407] on input "Sagen Sie JA - in der wunderbaren Kulisse der umliegenden Bergwelt." at bounding box center [342, 406] width 358 height 21
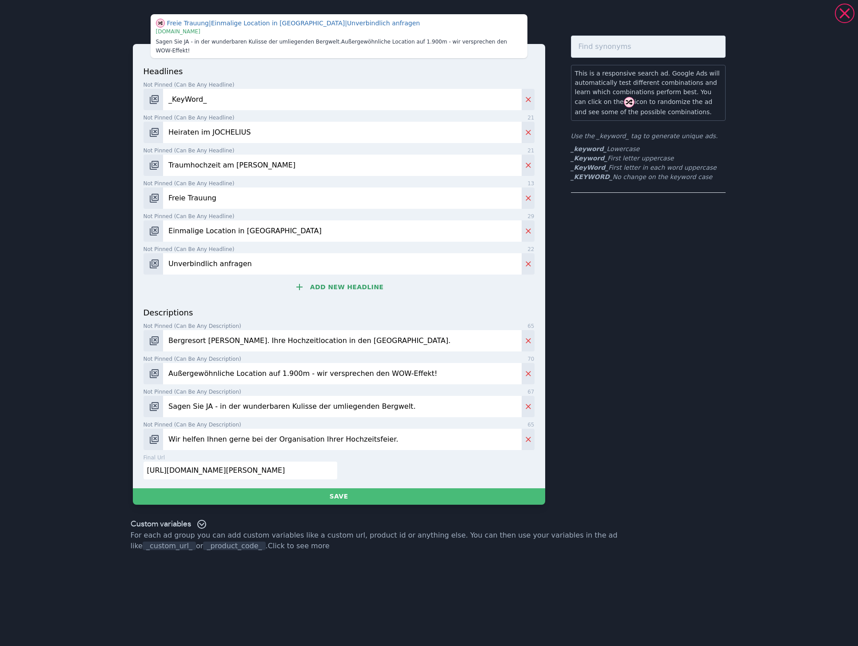
click at [401, 438] on input "Wir helfen Ihnen gerne bei der Organisation Ihrer Hochzeitsfeier." at bounding box center [342, 439] width 358 height 21
click at [224, 195] on input "Freie Trauung" at bounding box center [342, 198] width 358 height 21
paste input "Standesamt oder"
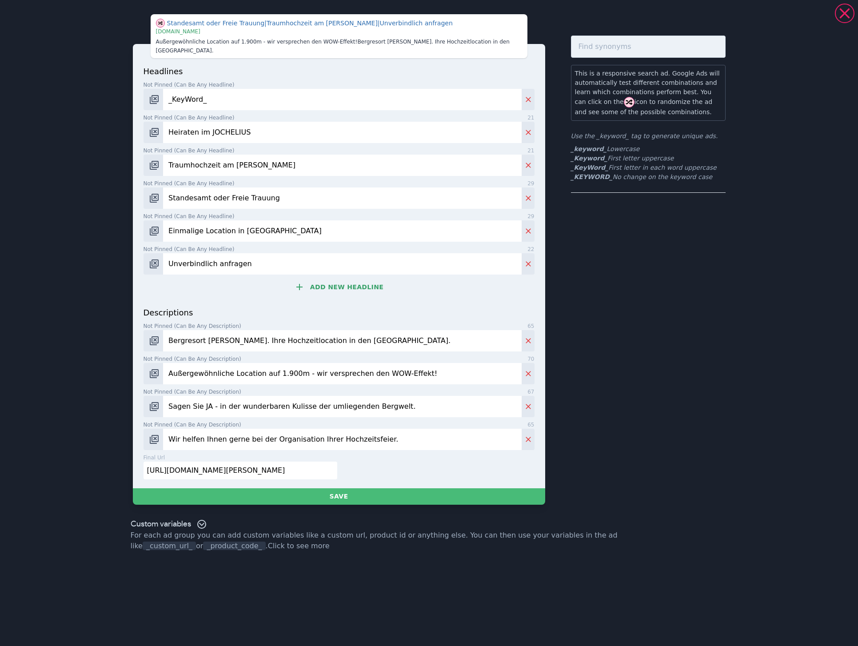
type input "Standesamt oder Freie Trauung"
click at [315, 296] on div "headlines Not pinned (Can be any headline) 9 _KeyWord_ Not pinned (Can be any h…" at bounding box center [339, 185] width 391 height 241
click at [314, 280] on button "Add new headline" at bounding box center [339, 287] width 391 height 18
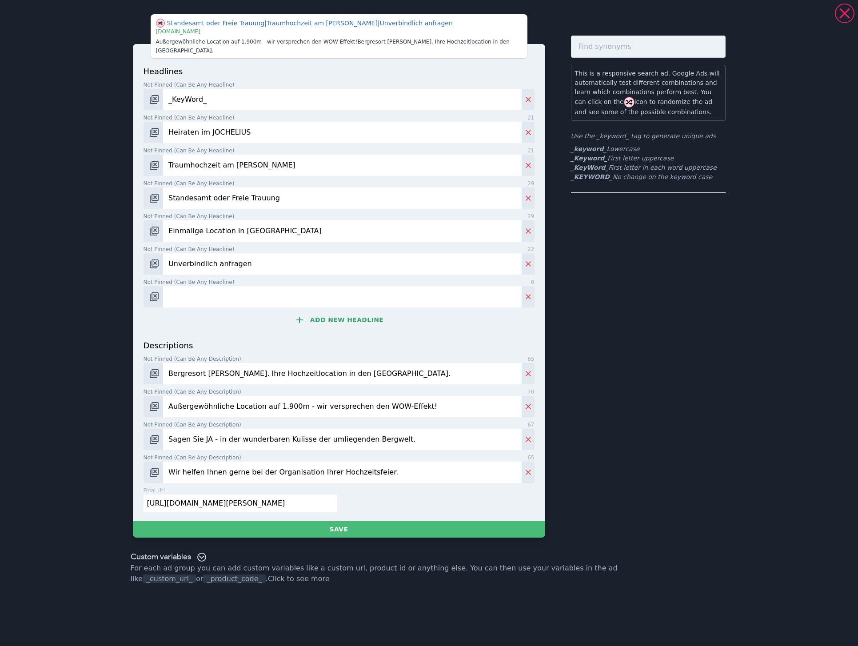
click at [300, 278] on label "Not pinned (Can be any headline) 0" at bounding box center [339, 282] width 391 height 8
click at [300, 286] on input "Not pinned (Can be any headline) 0" at bounding box center [342, 296] width 358 height 21
paste input "Unterkunft"
paste input "Ihre Gäste"
click at [214, 286] on input "Mit Unterkunft Ihre Gäste" at bounding box center [342, 296] width 358 height 21
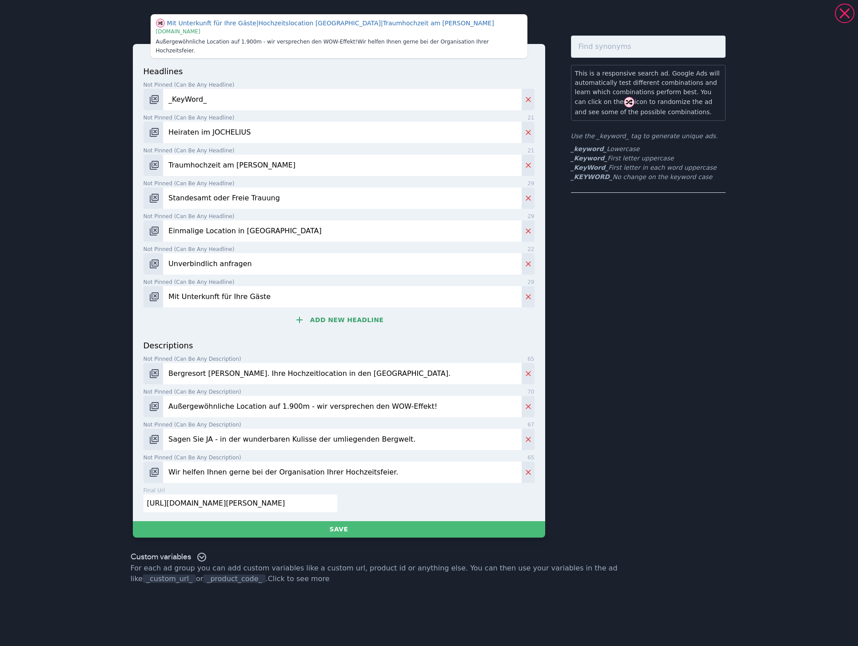
click at [270, 289] on input "Mit Unterkunft für Ihre Gäste" at bounding box center [342, 296] width 358 height 21
click at [263, 253] on input "Unverbindlich anfragen" at bounding box center [342, 263] width 358 height 21
drag, startPoint x: 181, startPoint y: 285, endPoint x: 168, endPoint y: 285, distance: 13.3
click at [165, 286] on input "Mit Unterkunft für Ihre Gäste" at bounding box center [342, 296] width 358 height 21
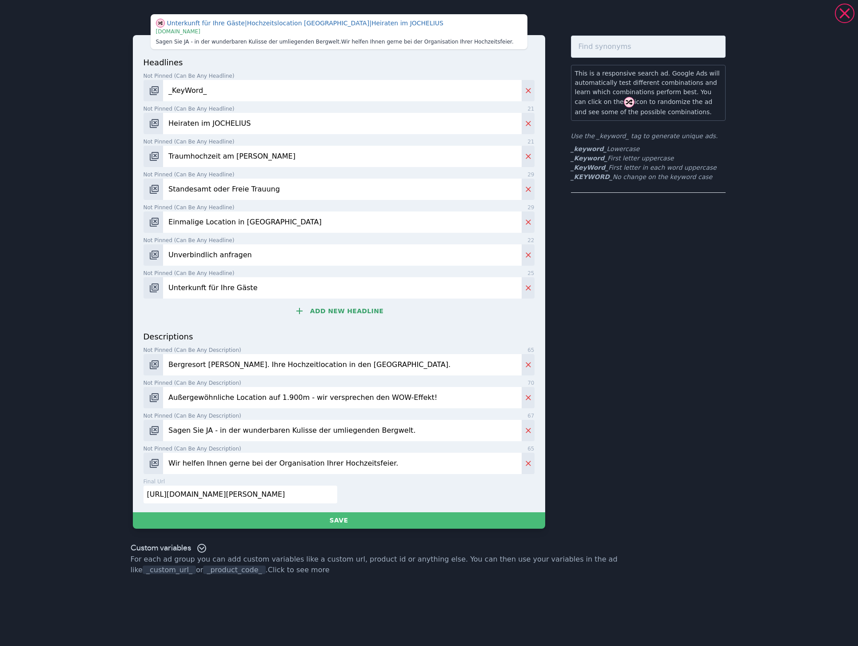
click at [203, 285] on input "Unterkunft für Ihre Gäste" at bounding box center [342, 287] width 358 height 21
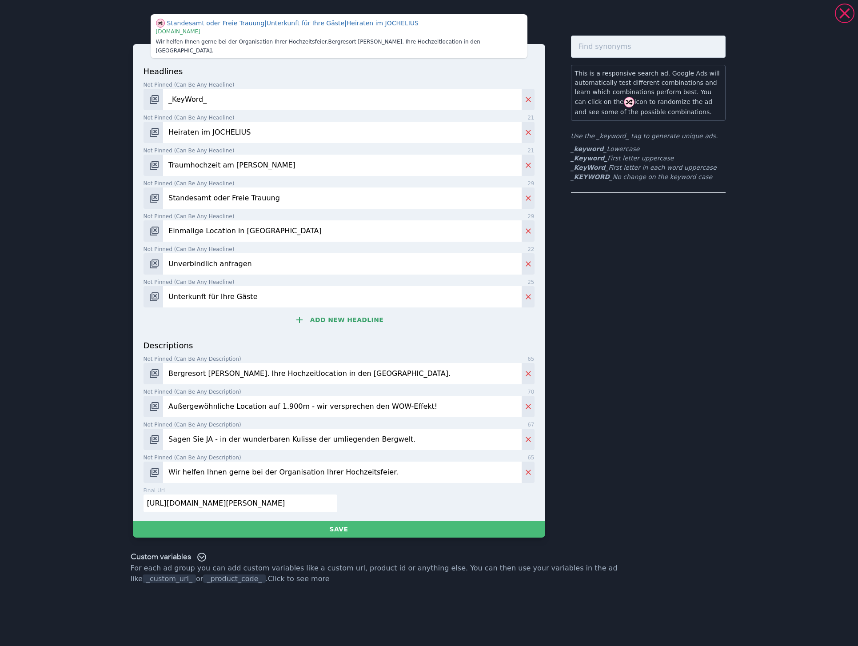
click at [170, 286] on input "Unterkunft für Ihre Gäste" at bounding box center [342, 296] width 358 height 21
type input "Mit Unterkunft für Ihre Gäste"
click at [257, 264] on input "Unverbindlich anfragen" at bounding box center [342, 263] width 358 height 21
click at [250, 263] on input "Unverbindlich anfragen" at bounding box center [342, 263] width 358 height 21
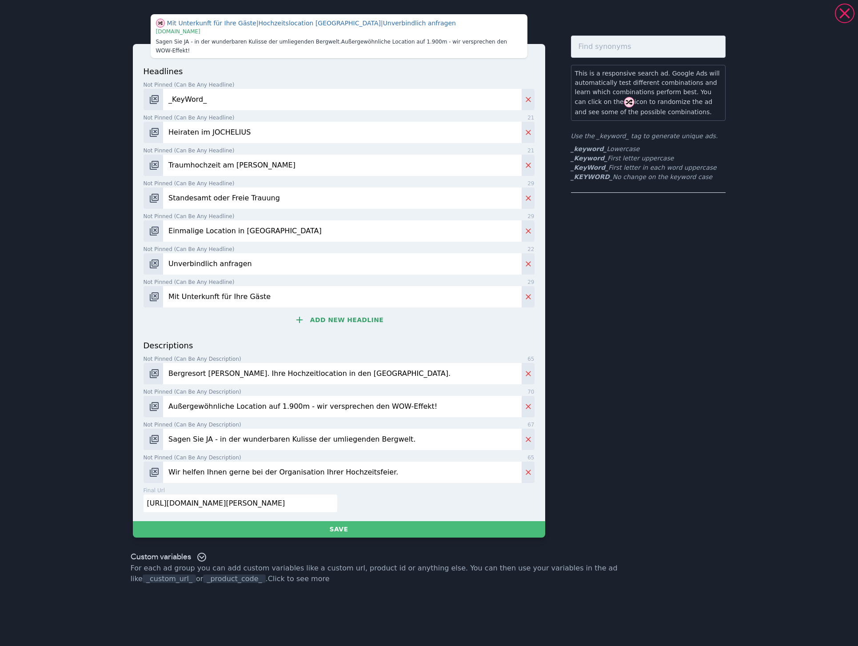
click at [250, 263] on input "Unverbindlich anfragen" at bounding box center [342, 263] width 358 height 21
type input "Unverbindliche Anfrage stellen"
click at [316, 311] on button "Add new headline" at bounding box center [339, 320] width 391 height 18
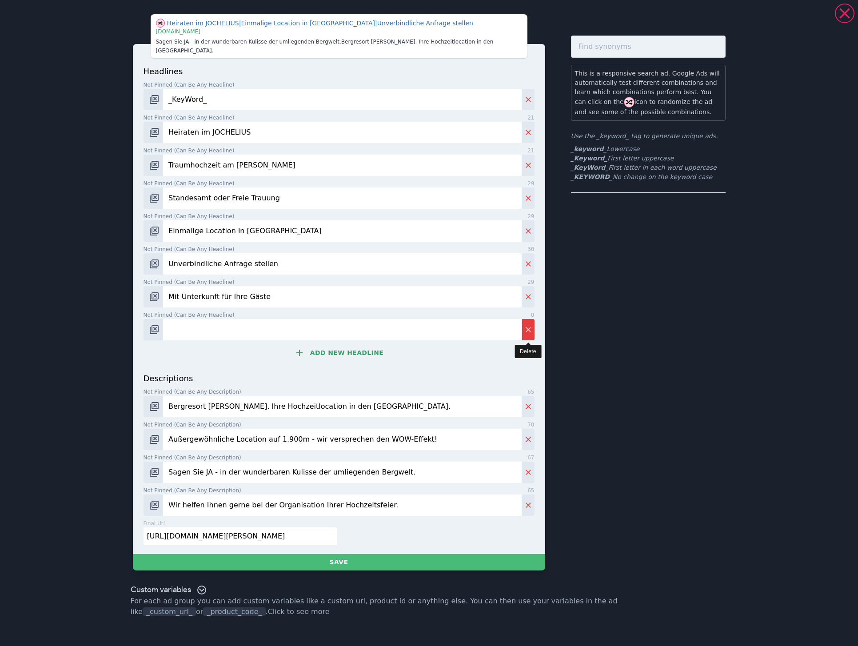
click at [531, 325] on icon "Delete" at bounding box center [528, 329] width 9 height 9
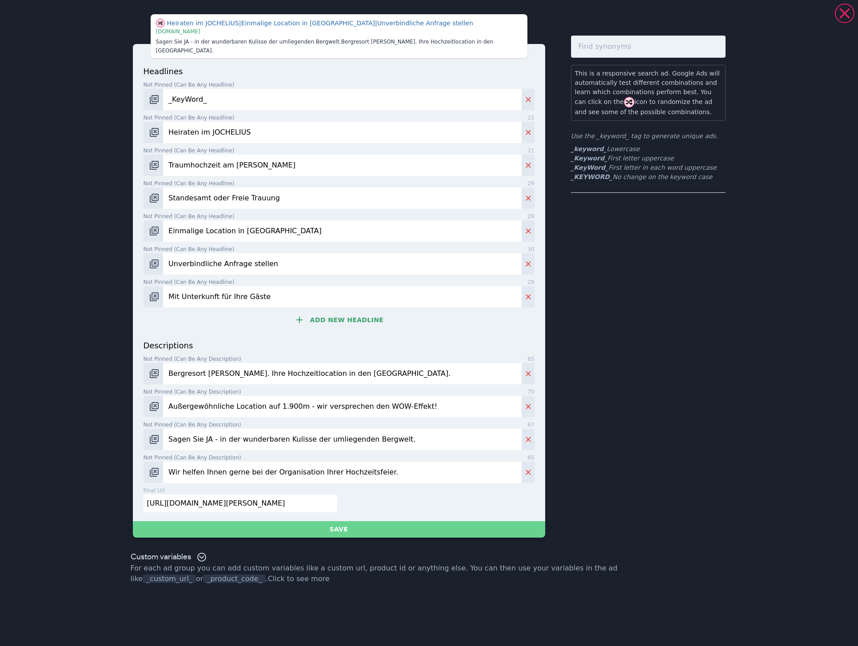
click at [398, 521] on button "Save" at bounding box center [339, 529] width 412 height 16
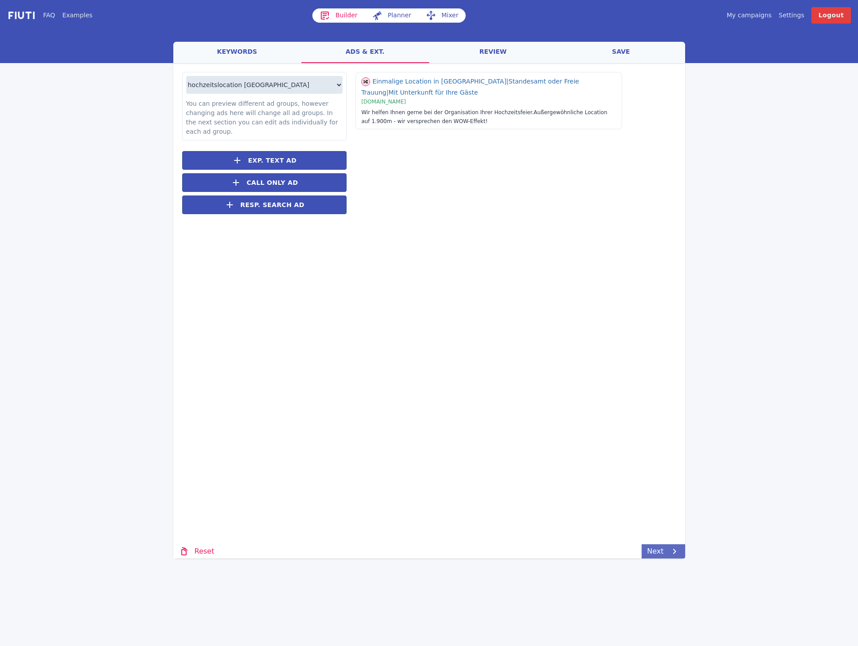
click at [668, 552] on link "Next" at bounding box center [663, 551] width 43 height 14
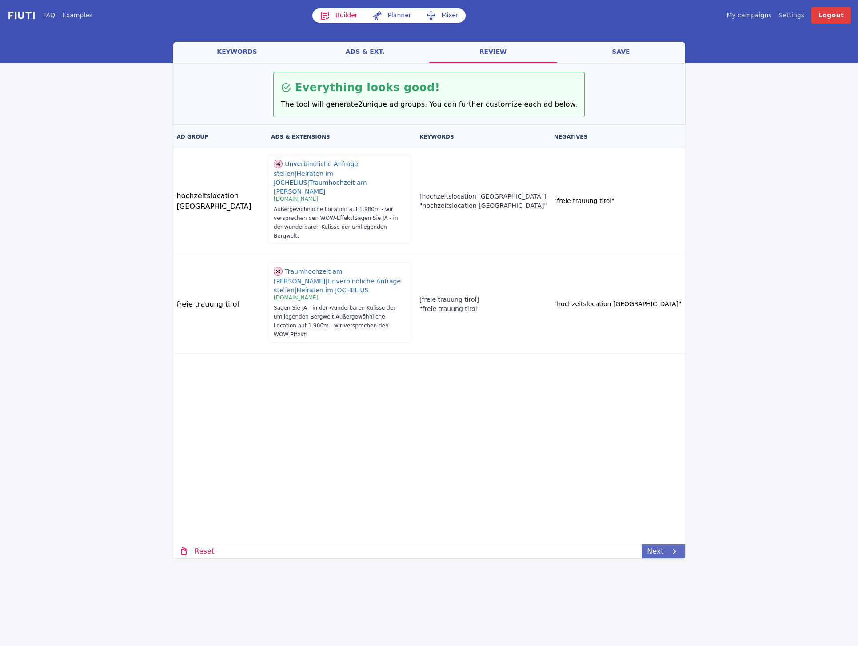
click at [668, 553] on link "Next" at bounding box center [663, 551] width 43 height 14
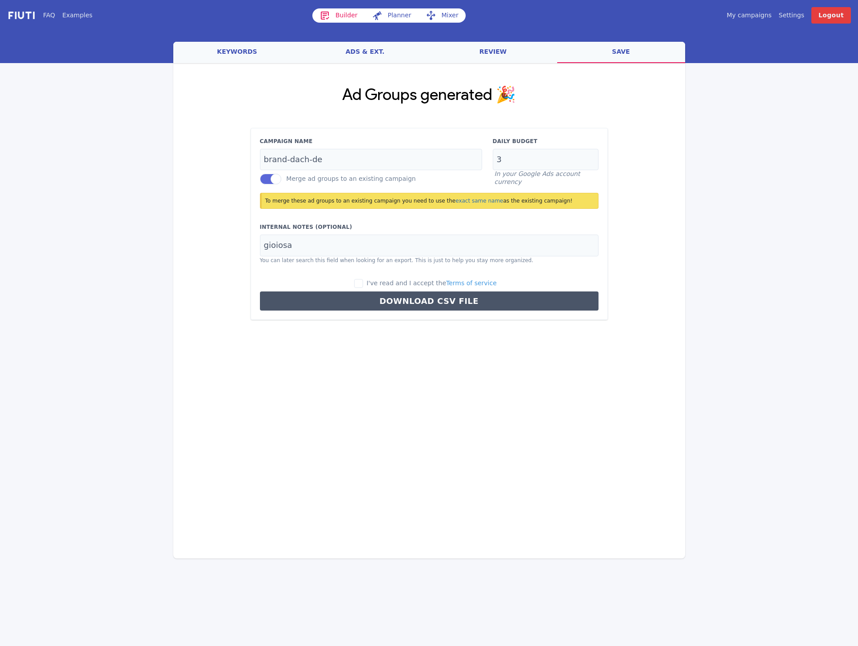
click at [274, 175] on label at bounding box center [270, 179] width 21 height 11
click at [0, 0] on input "Merge ad groups to an existing campaign" at bounding box center [0, 0] width 0 height 0
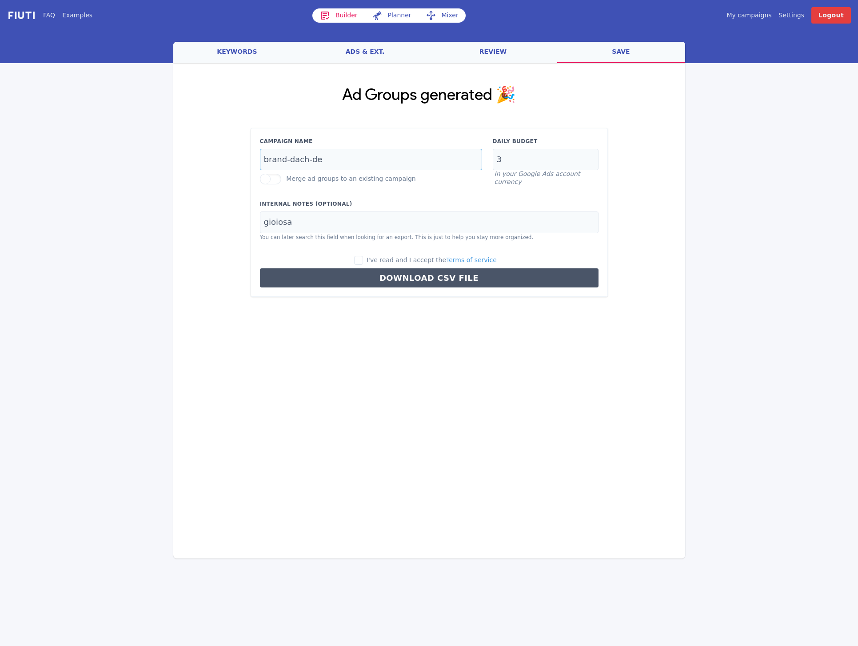
click at [342, 157] on input "brand-dach-de" at bounding box center [371, 160] width 222 height 22
type input "regie-hochzeit-a-de"
click at [308, 212] on input "gioiosa" at bounding box center [429, 223] width 339 height 22
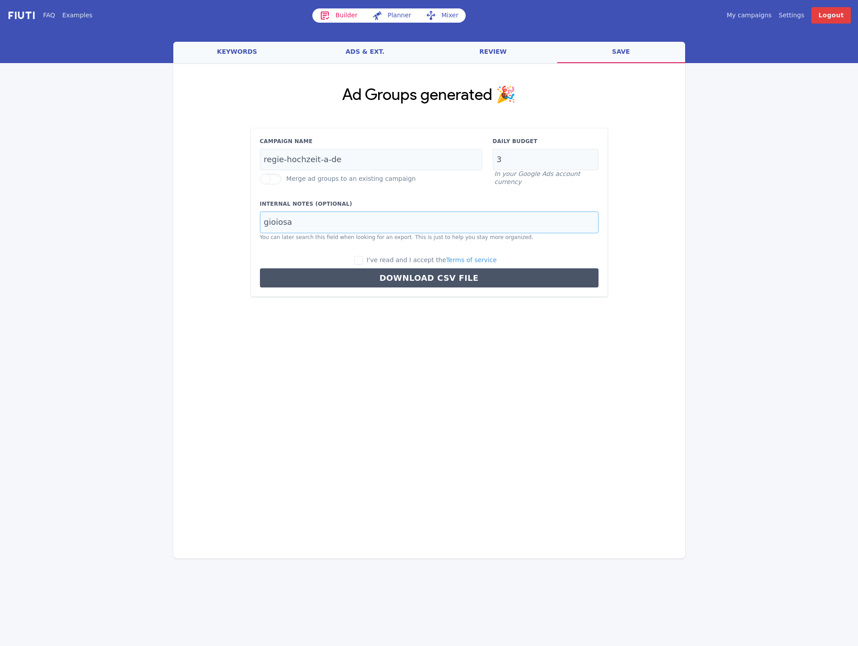
click at [308, 221] on input "gioiosa" at bounding box center [429, 223] width 339 height 22
type input "jochelius"
click at [367, 265] on div "I've read and I accept the Terms of service Download CSV File" at bounding box center [429, 272] width 349 height 32
click at [363, 261] on input "I've read and I accept the Terms of service" at bounding box center [358, 260] width 9 height 9
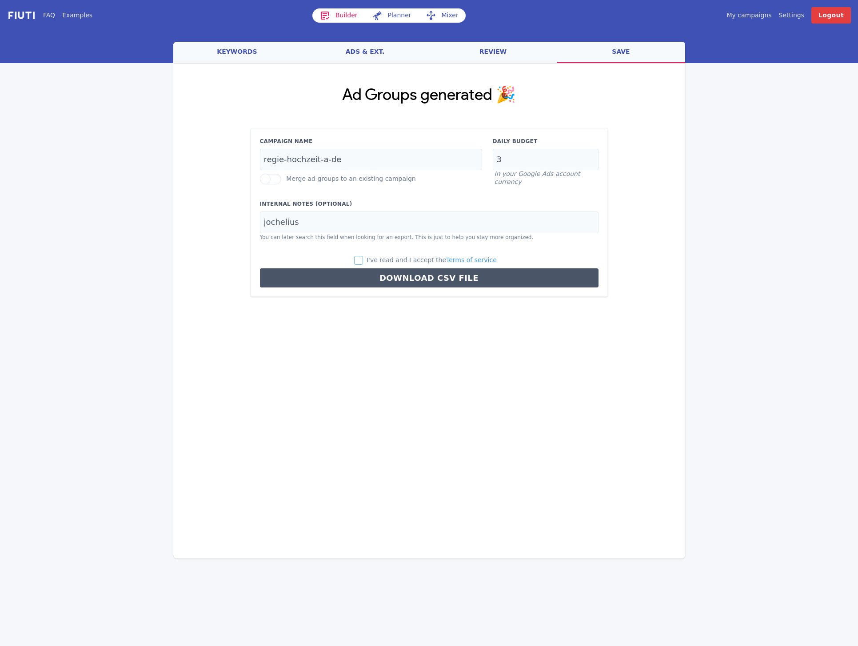
checkbox input "true"
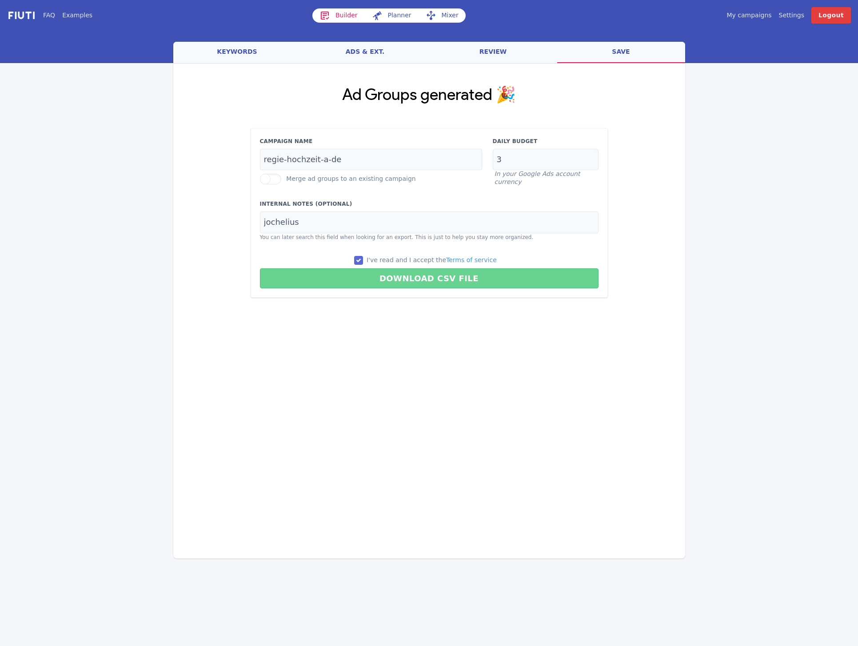
click at [369, 273] on button "Download CSV File" at bounding box center [429, 278] width 339 height 20
click at [365, 280] on button "Download CSV File" at bounding box center [429, 278] width 339 height 20
